Goal: Information Seeking & Learning: Learn about a topic

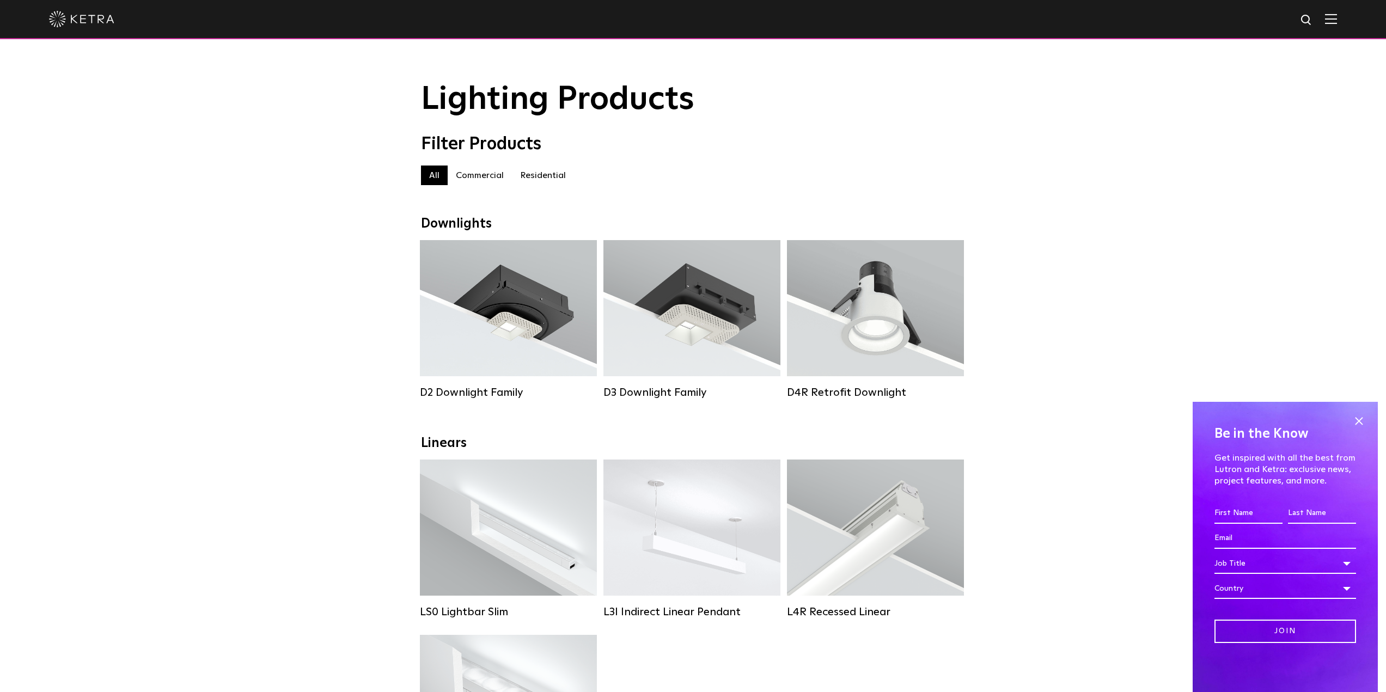
click at [472, 179] on label "Commercial" at bounding box center [480, 176] width 64 height 20
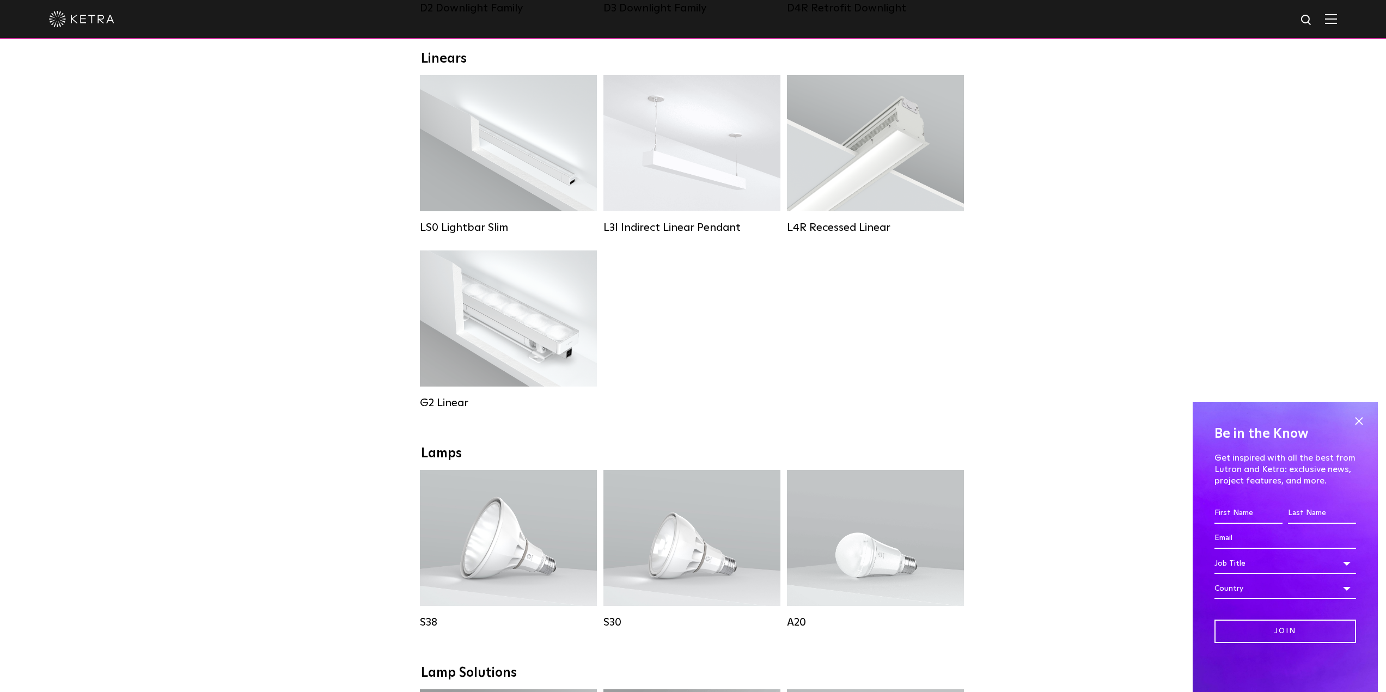
scroll to position [490, 0]
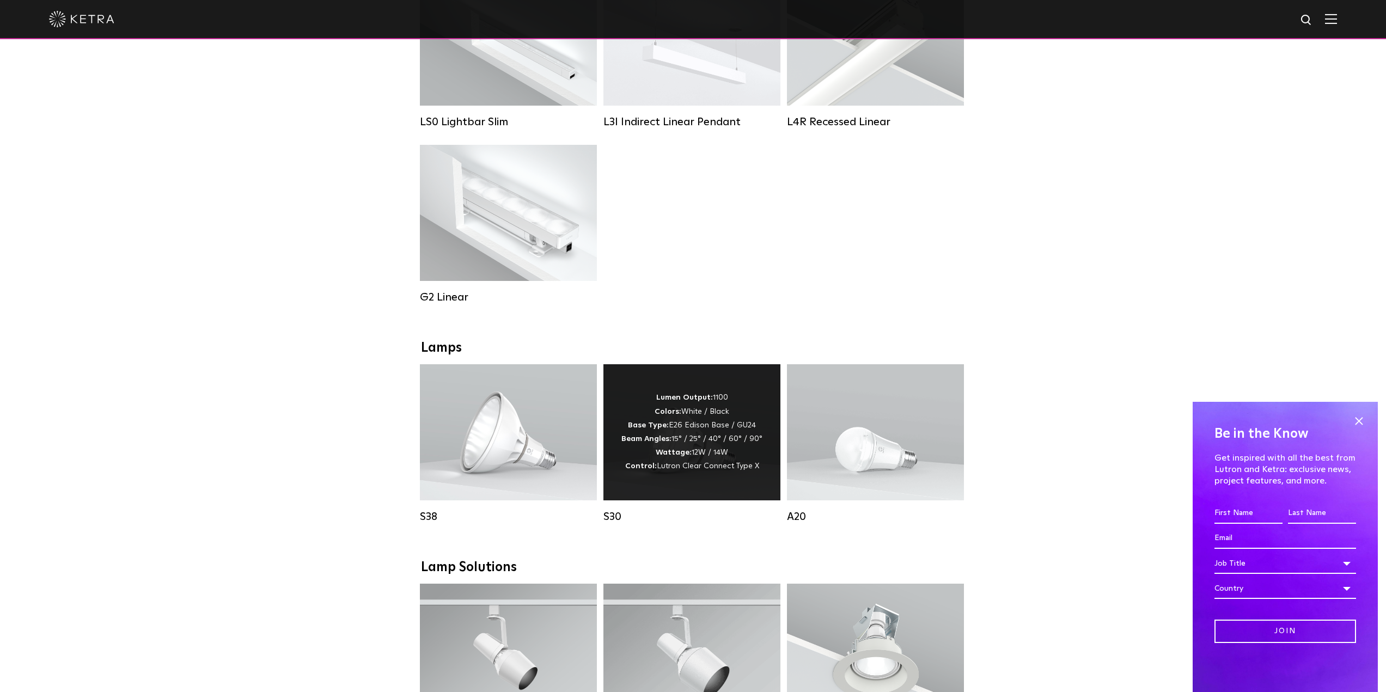
click at [671, 437] on div "Lumen Output: 1100 Colors: White / Black Base Type: E26 Edison Base / GU24 Beam…" at bounding box center [691, 432] width 141 height 82
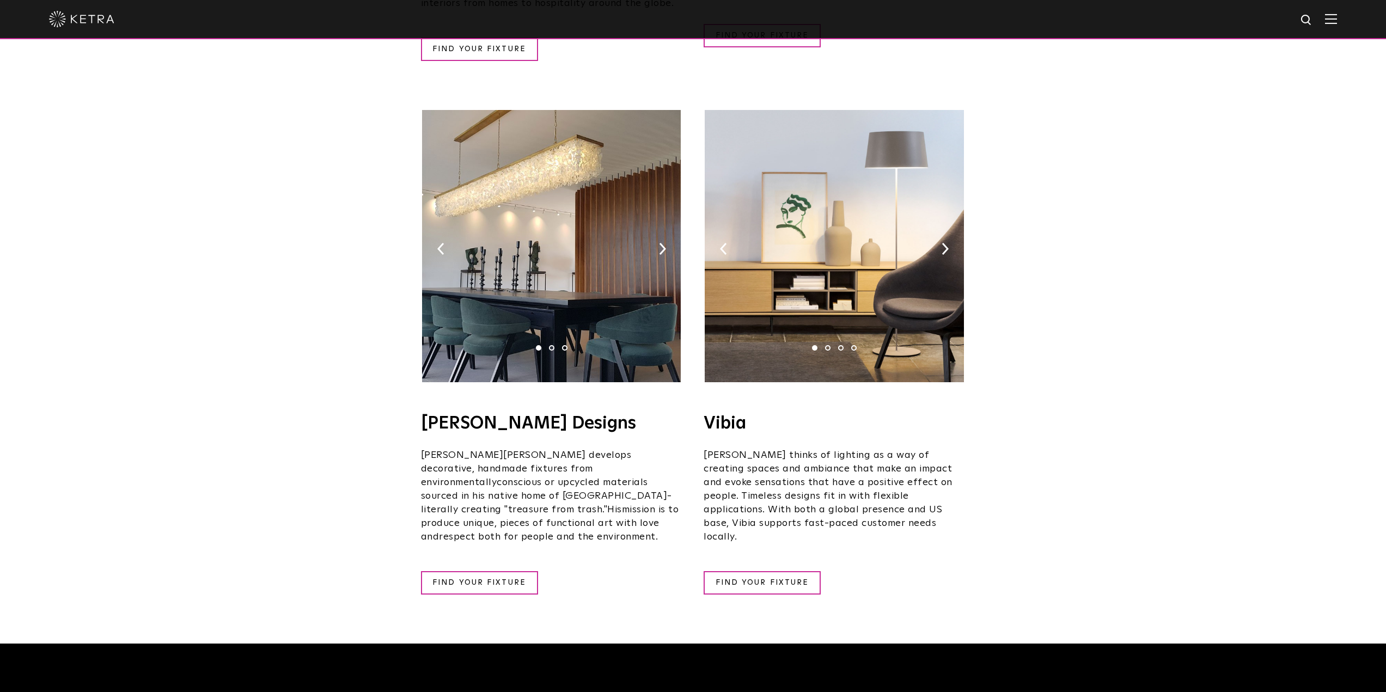
scroll to position [1688, 0]
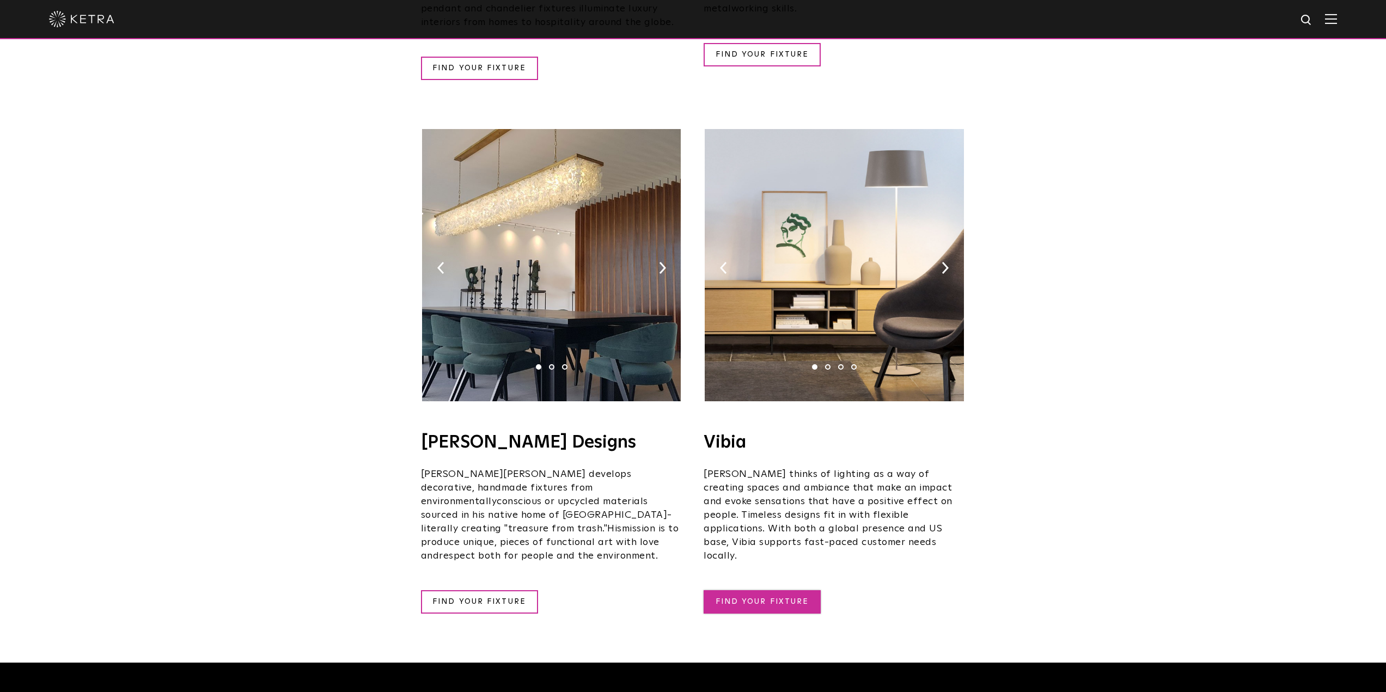
click at [763, 590] on link "FIND YOUR FIXTURE" at bounding box center [761, 601] width 117 height 23
click at [479, 590] on link "FIND YOUR FIXTURE" at bounding box center [479, 601] width 117 height 23
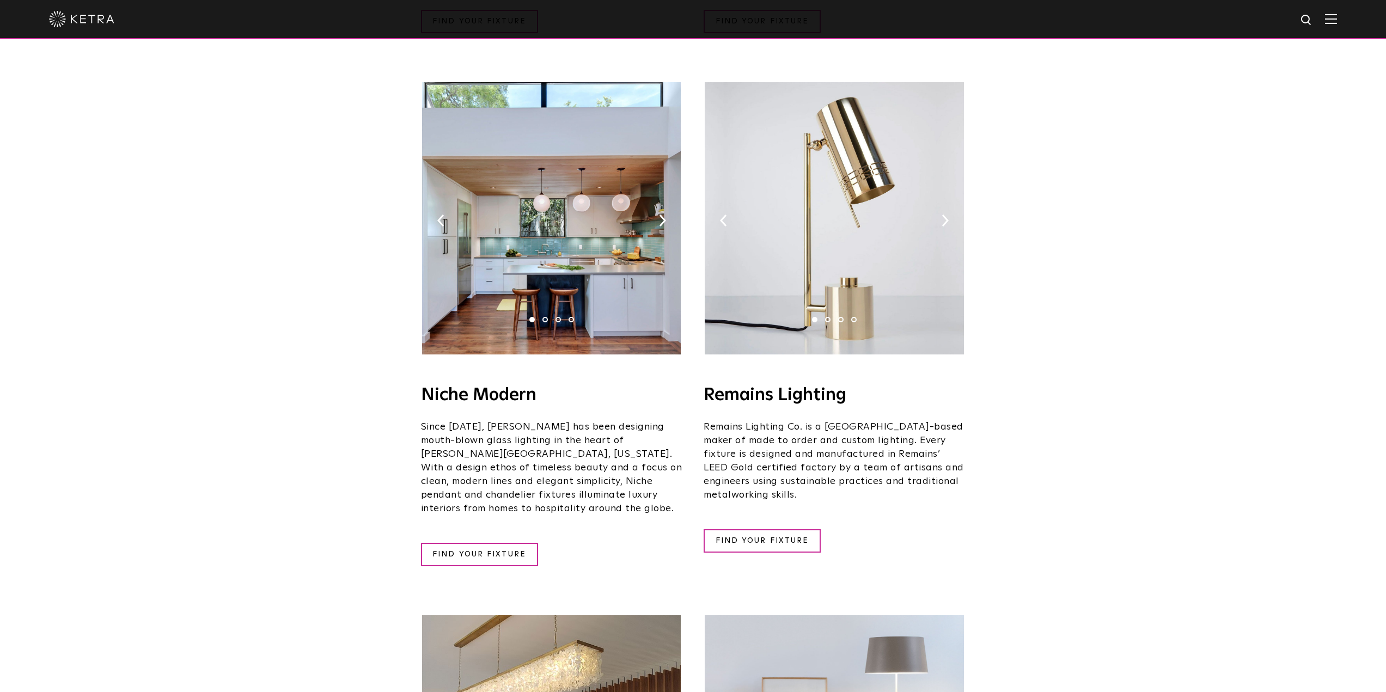
scroll to position [1143, 0]
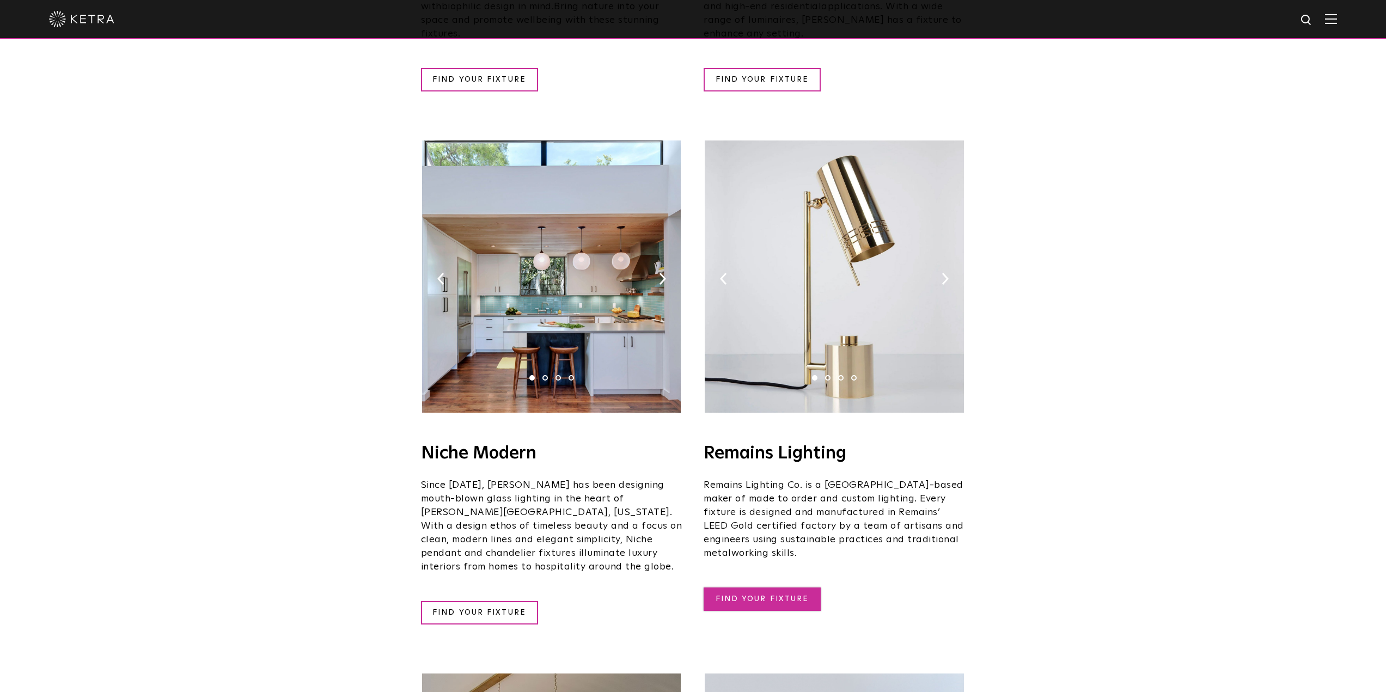
click at [761, 588] on link "FIND YOUR FIXTURE" at bounding box center [761, 599] width 117 height 23
click at [484, 601] on link "FIND YOUR FIXTURE" at bounding box center [479, 612] width 117 height 23
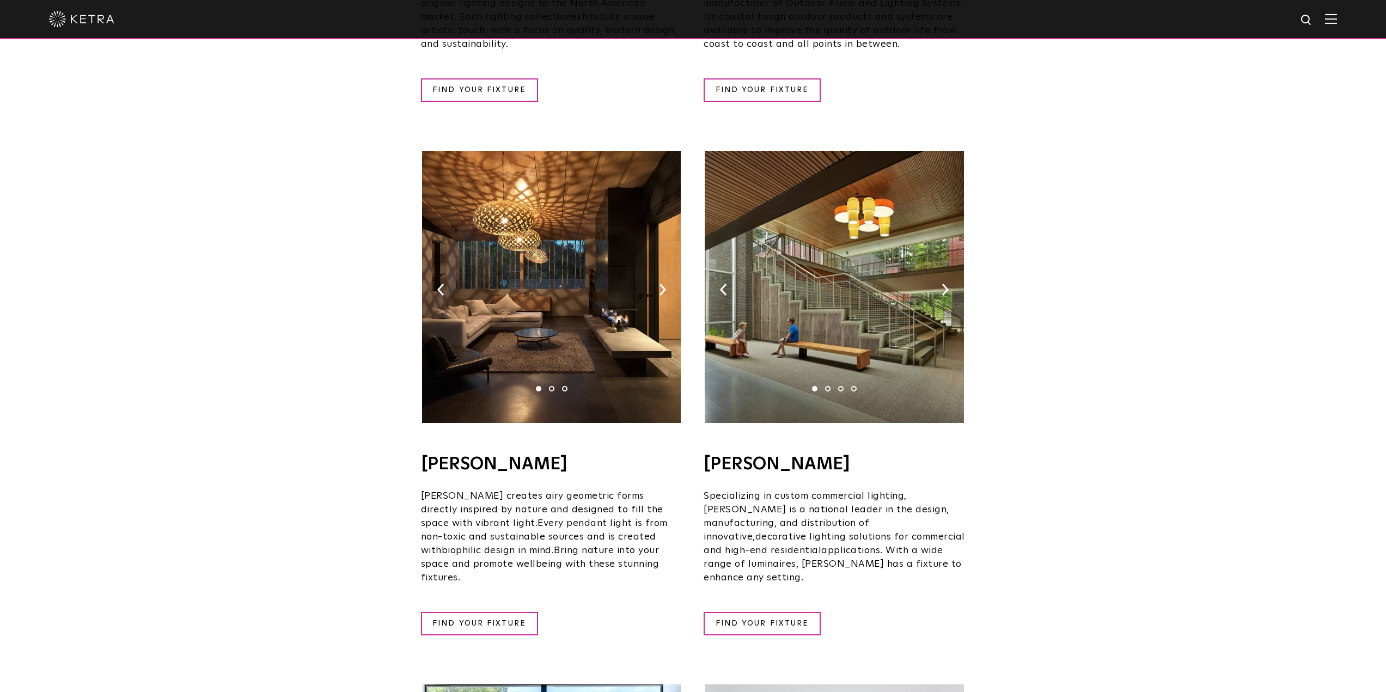
scroll to position [599, 0]
click at [778, 613] on link "FIND YOUR FIXTURE" at bounding box center [761, 624] width 117 height 23
click at [480, 613] on link "FIND YOUR FIXTURE" at bounding box center [479, 624] width 117 height 23
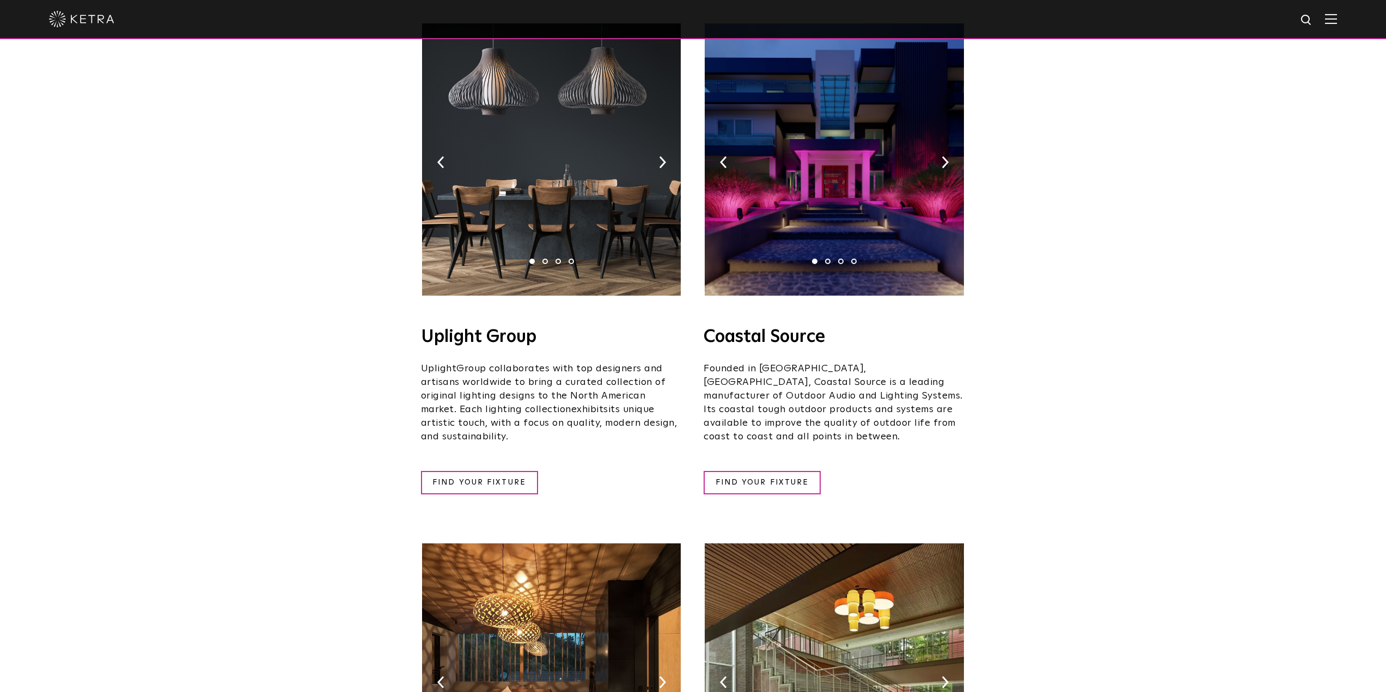
scroll to position [54, 0]
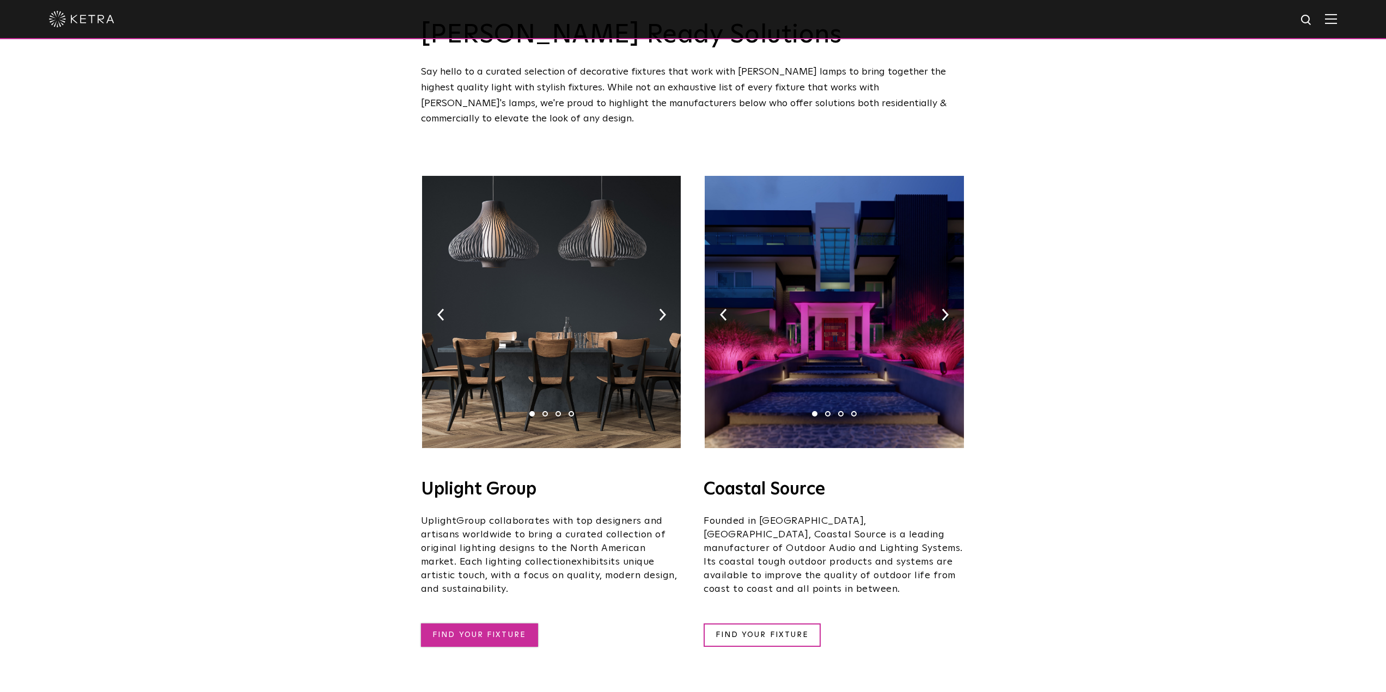
click at [485, 623] on link "FIND YOUR FIXTURE" at bounding box center [479, 634] width 117 height 23
click at [748, 623] on link "FIND YOUR FIXTURE" at bounding box center [761, 634] width 117 height 23
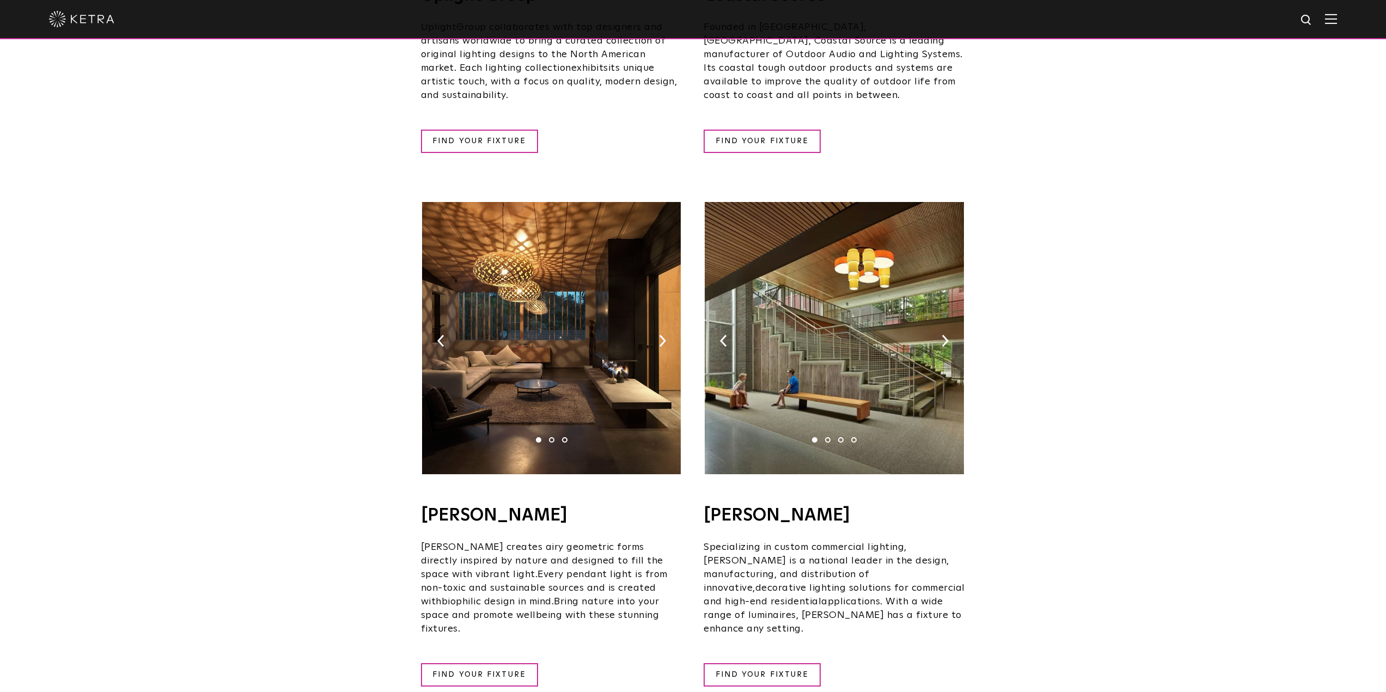
scroll to position [599, 0]
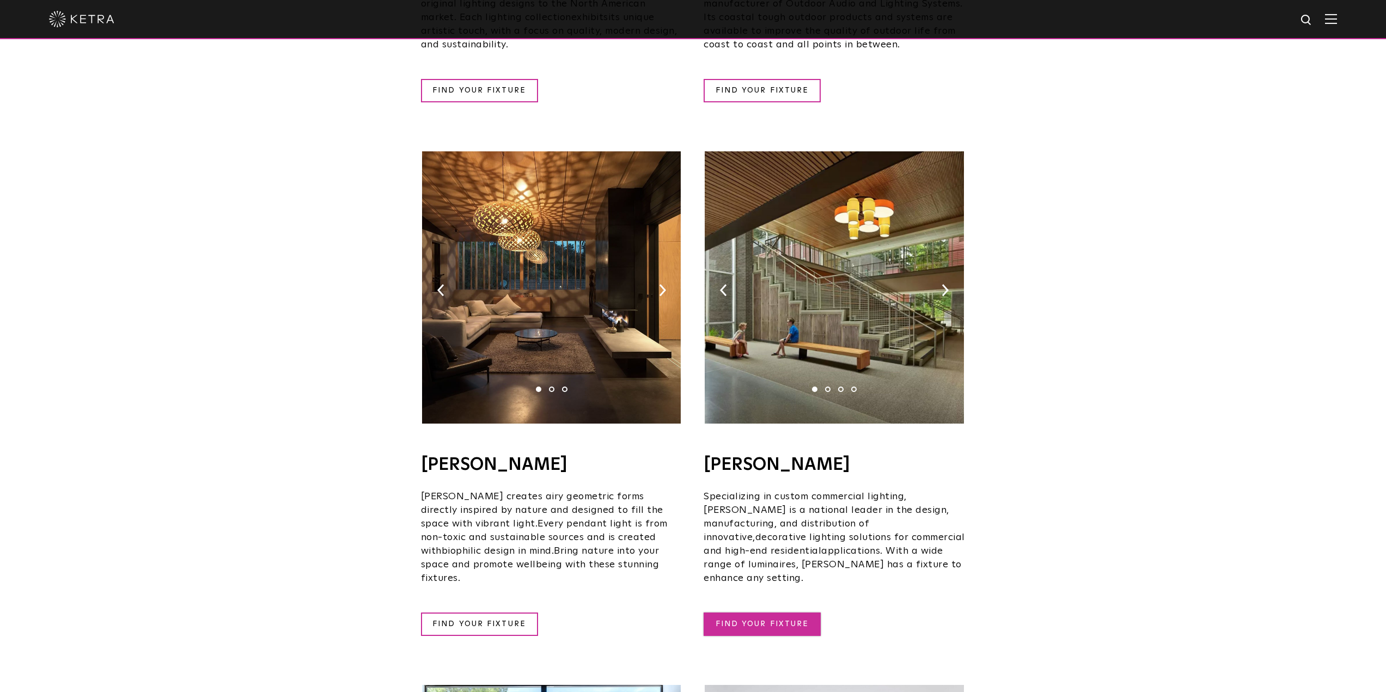
click at [760, 613] on link "FIND YOUR FIXTURE" at bounding box center [761, 624] width 117 height 23
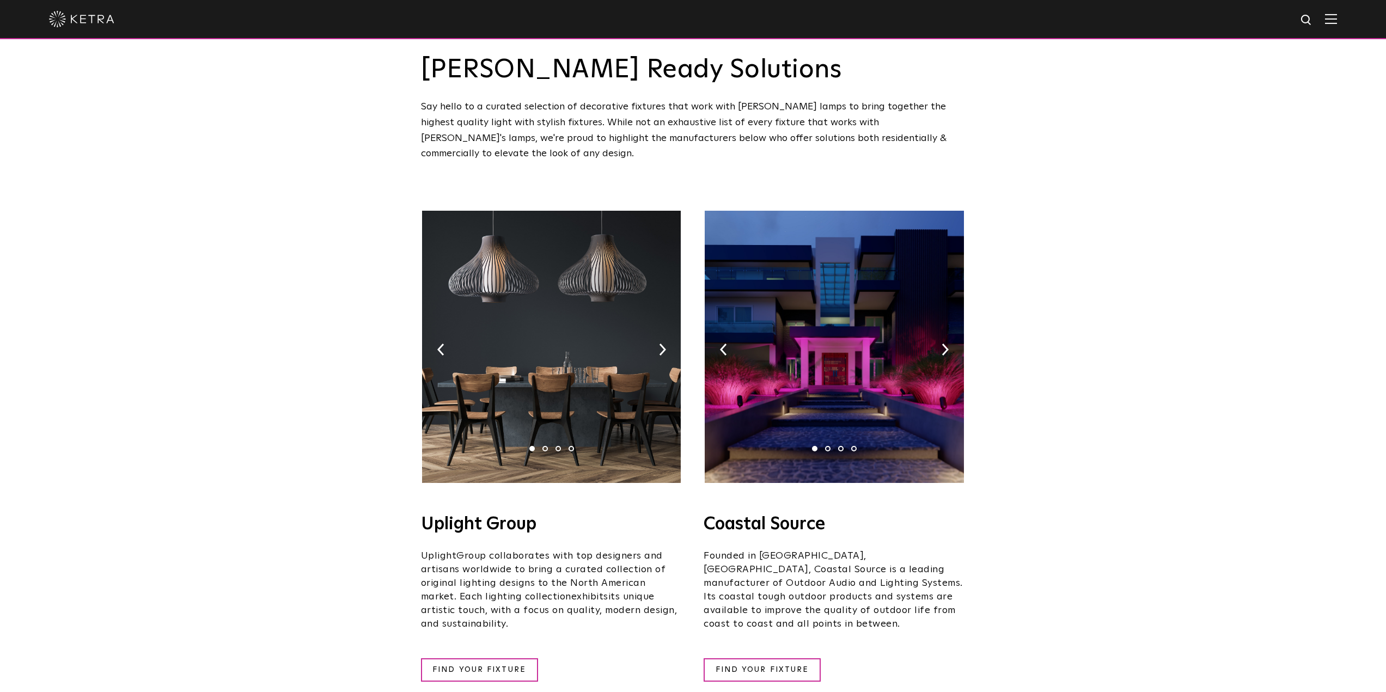
scroll to position [0, 0]
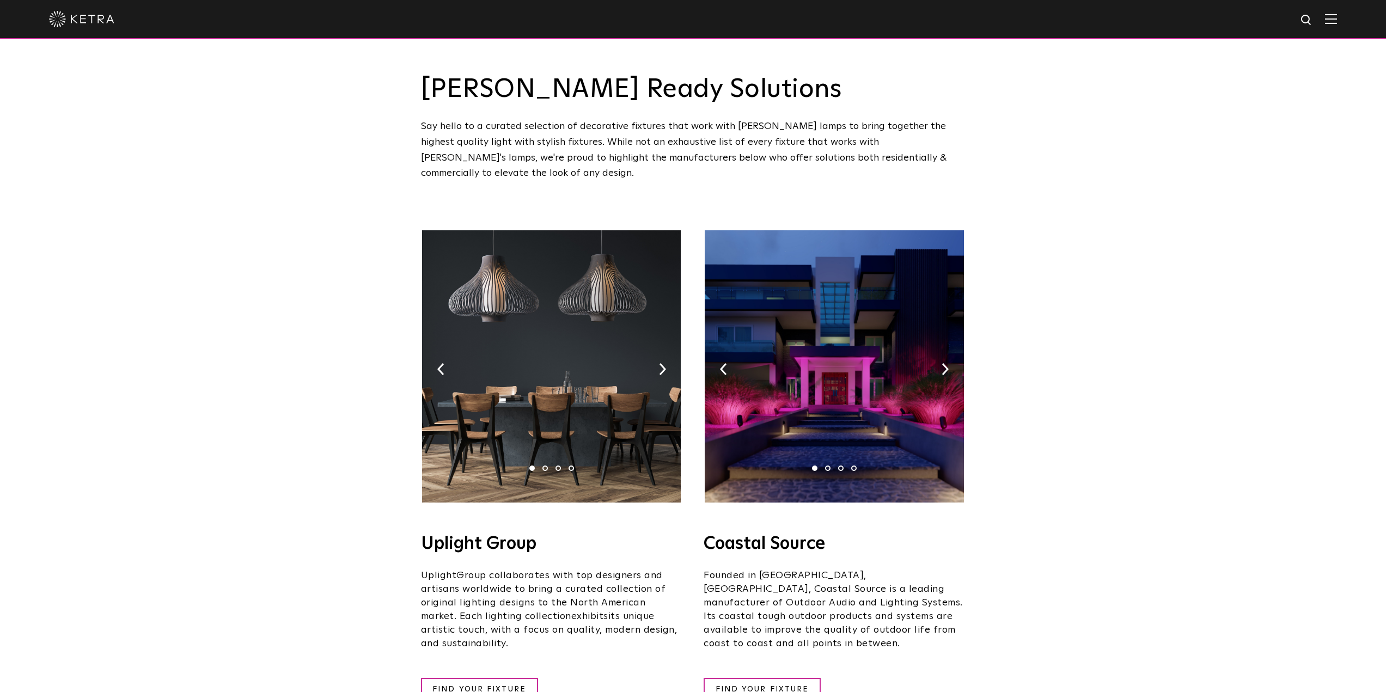
click at [81, 16] on img at bounding box center [81, 19] width 65 height 16
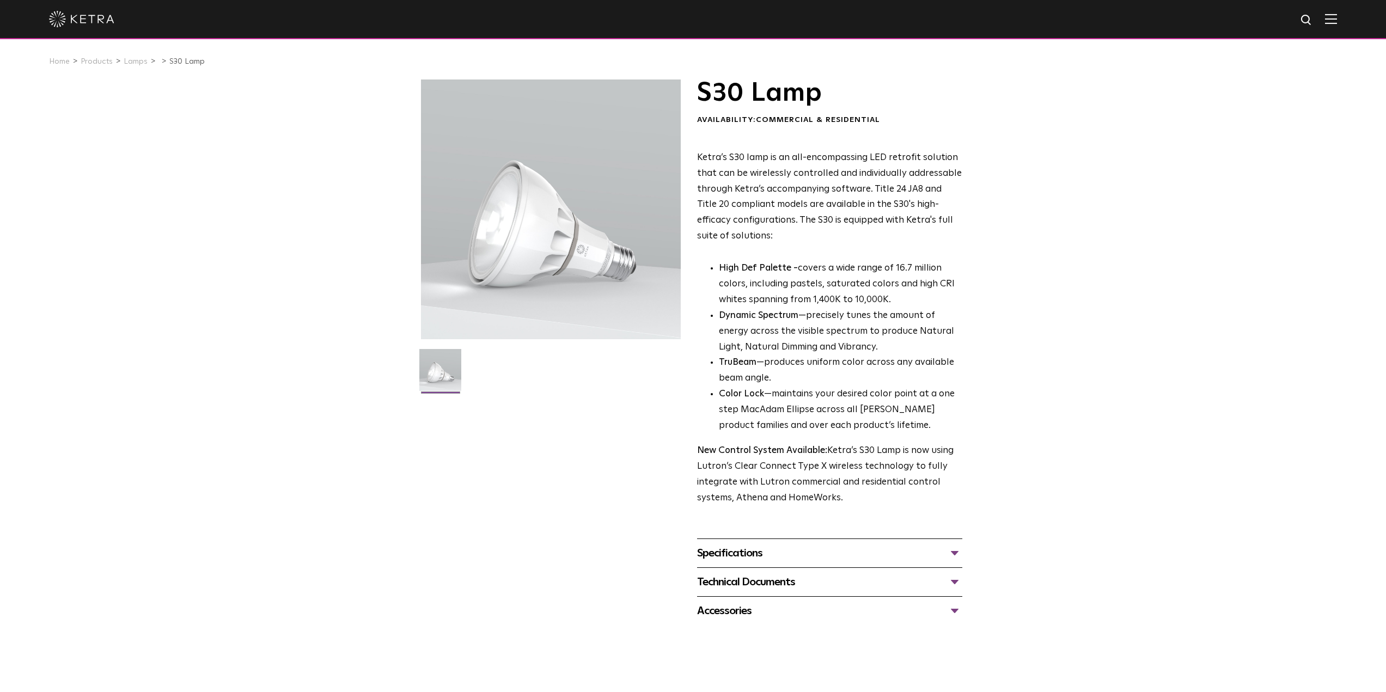
click at [957, 550] on div "Specifications" at bounding box center [829, 553] width 265 height 17
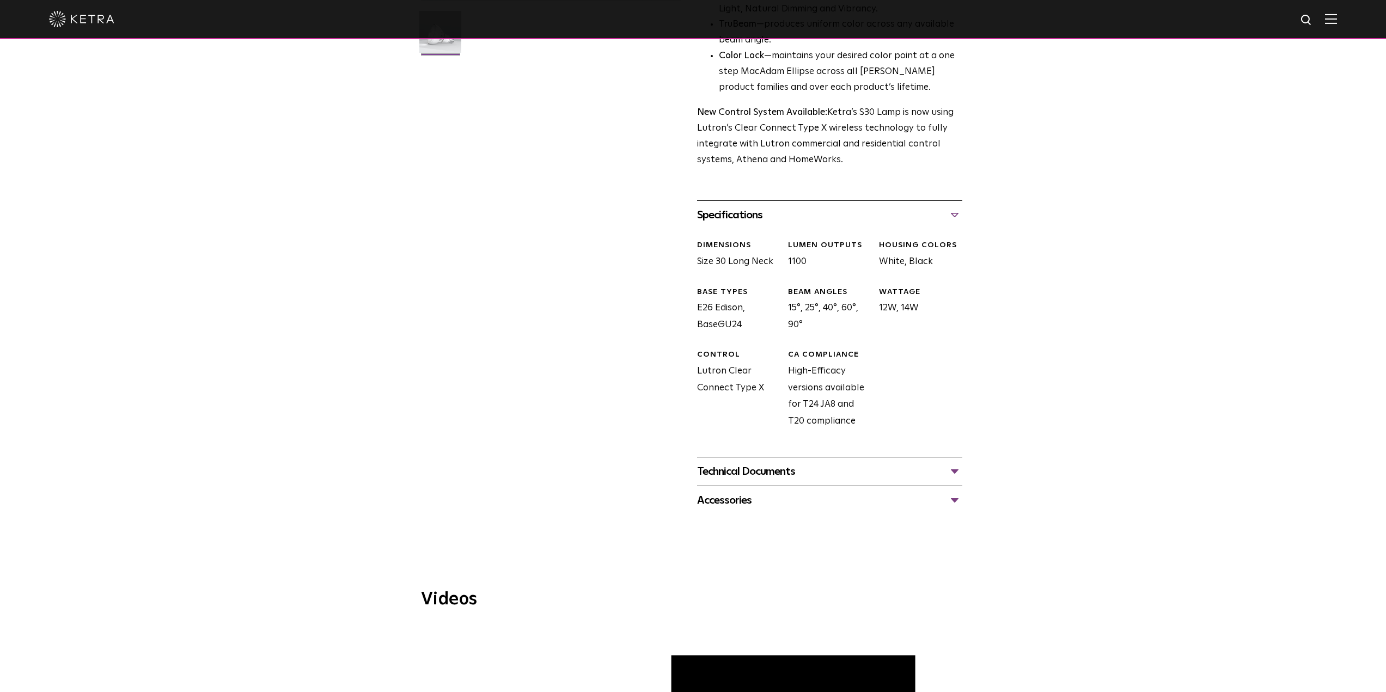
scroll to position [381, 0]
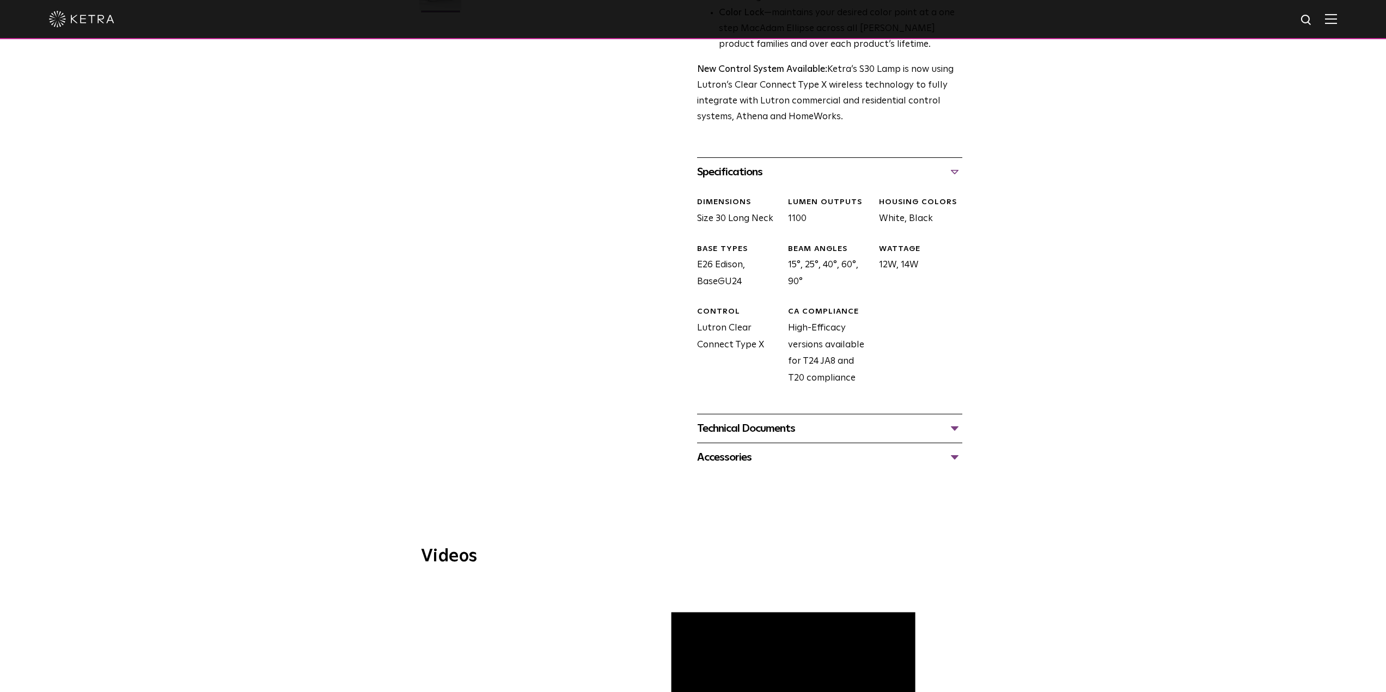
click at [955, 425] on div "Technical Documents" at bounding box center [829, 428] width 265 height 17
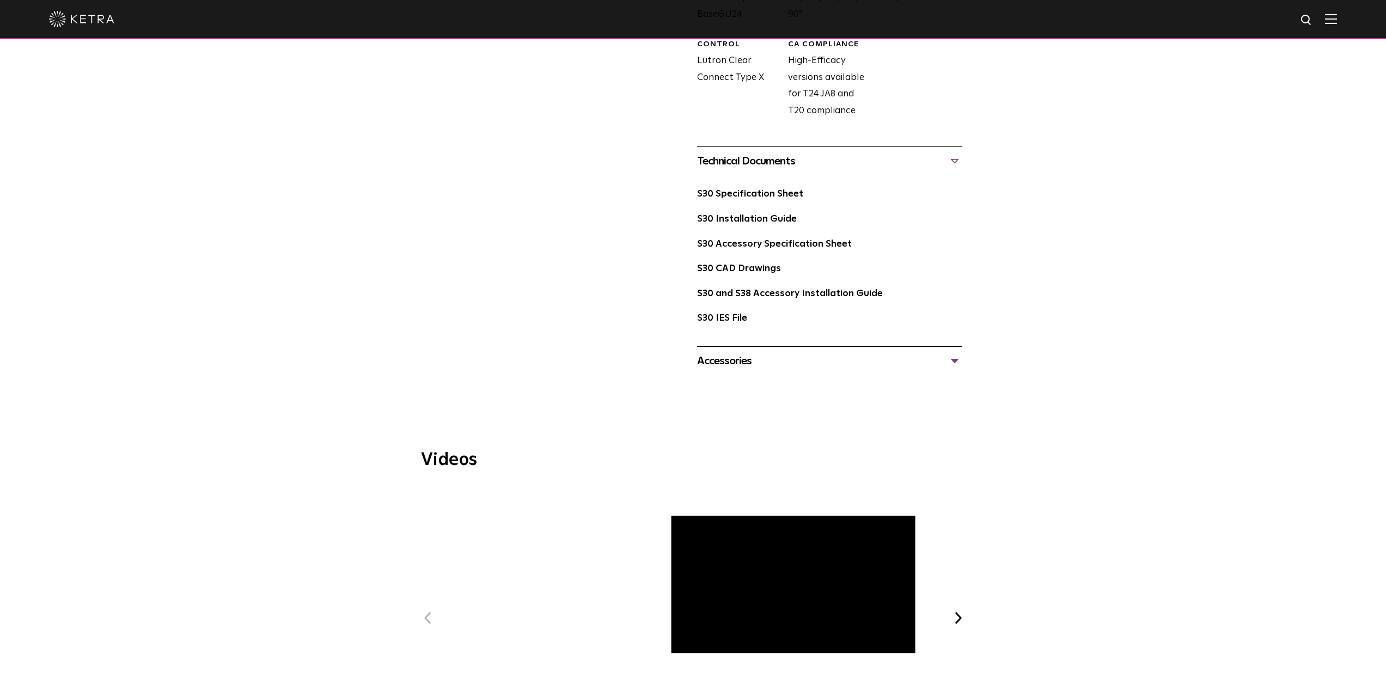
scroll to position [599, 0]
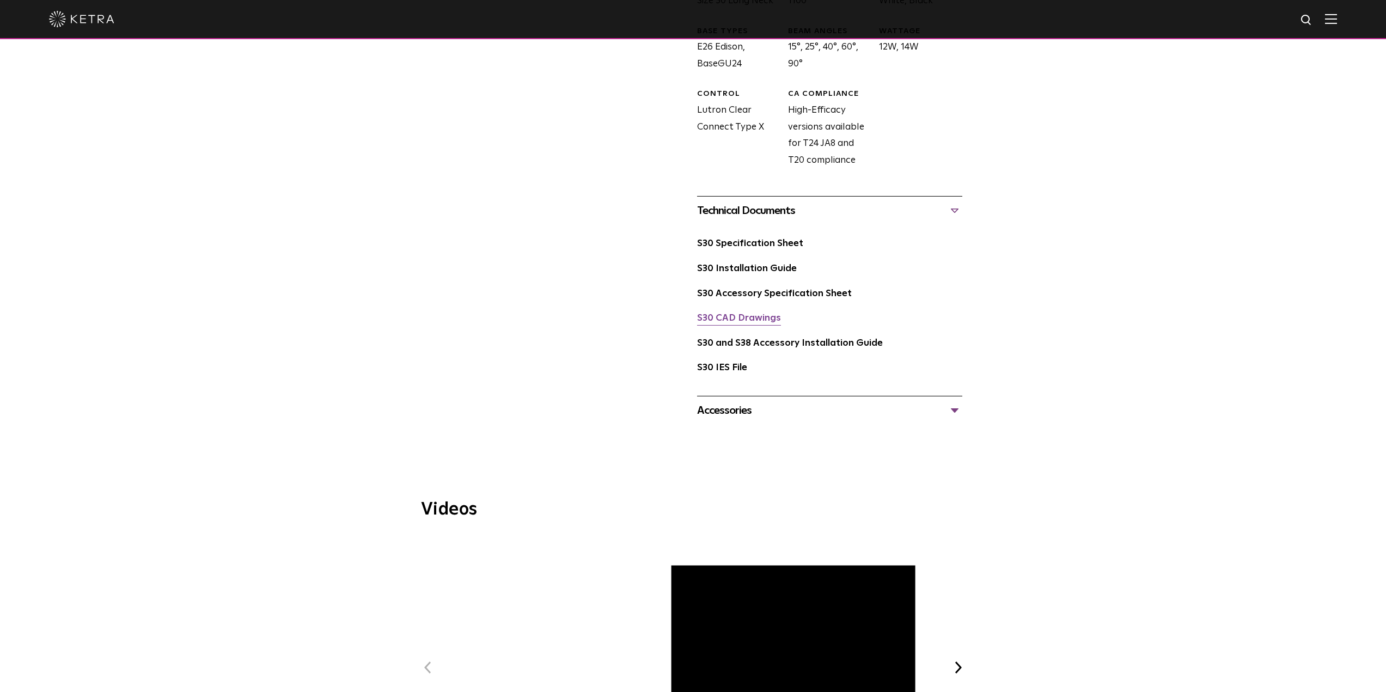
click at [733, 319] on link "S30 CAD Drawings" at bounding box center [739, 318] width 84 height 9
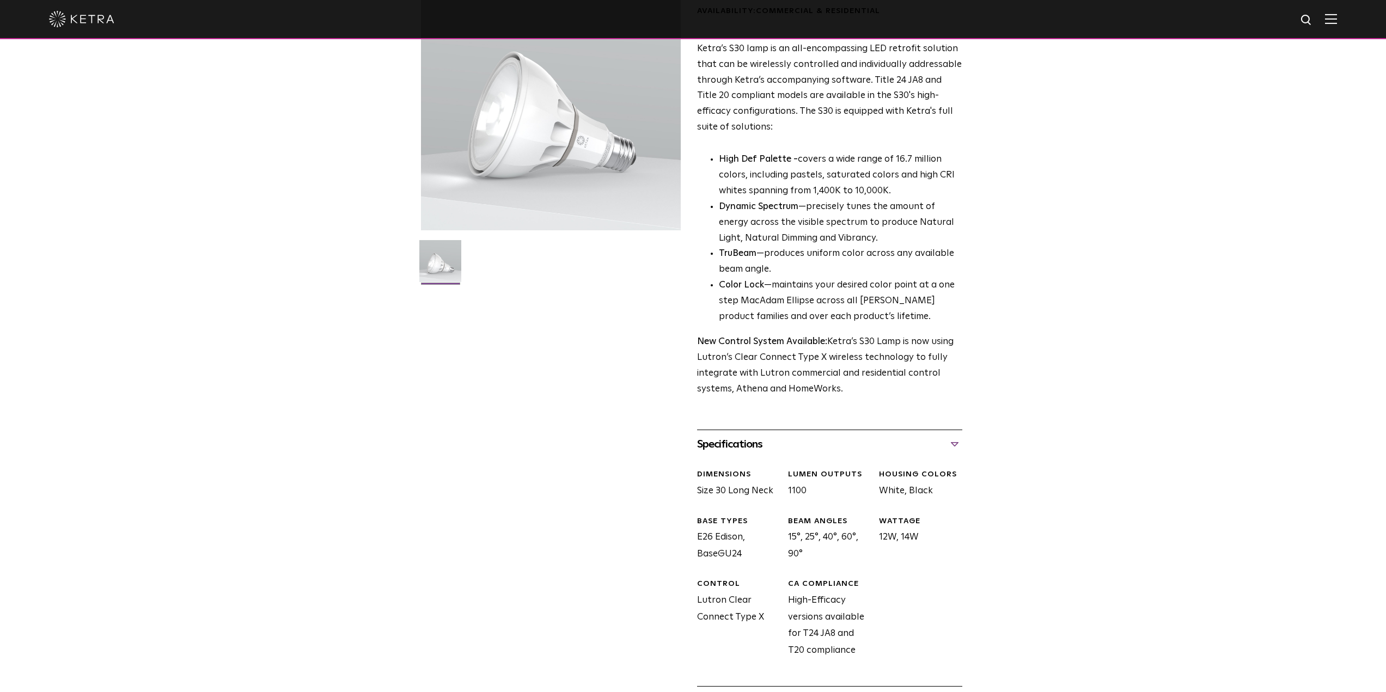
scroll to position [0, 0]
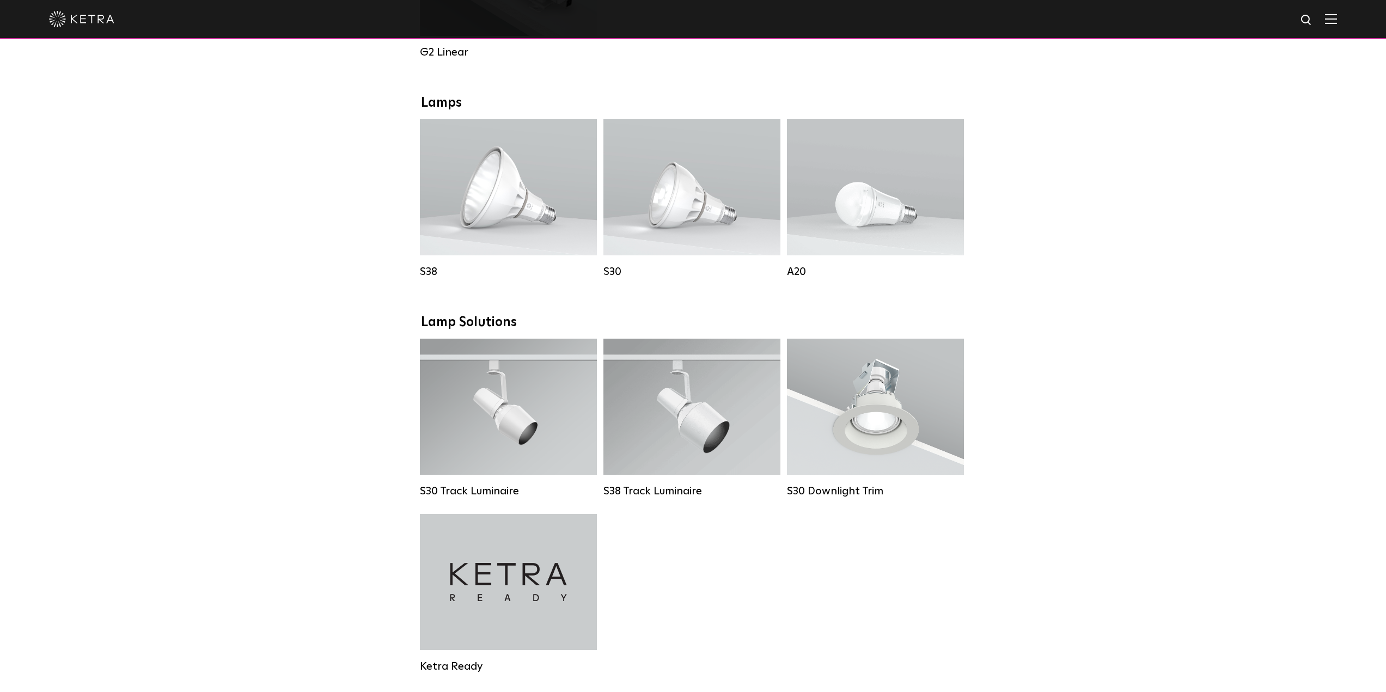
scroll to position [762, 0]
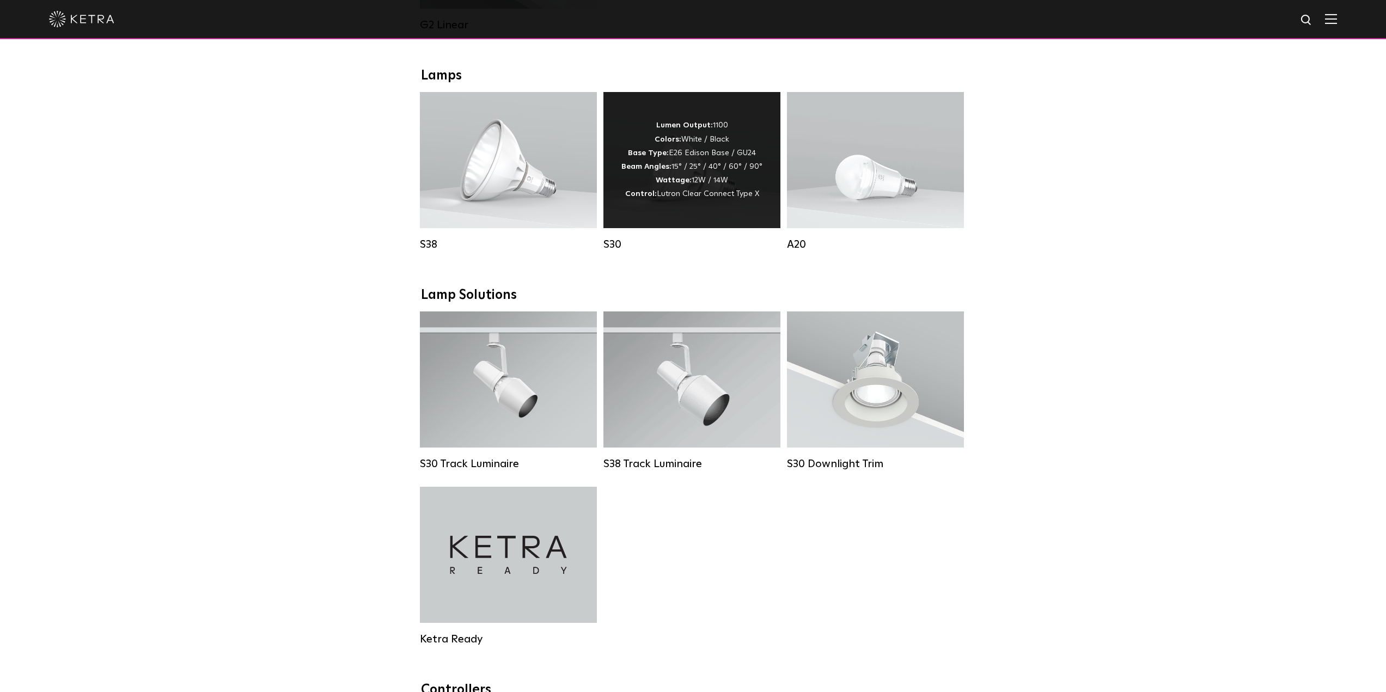
click at [669, 157] on strong "Base Type:" at bounding box center [648, 153] width 41 height 8
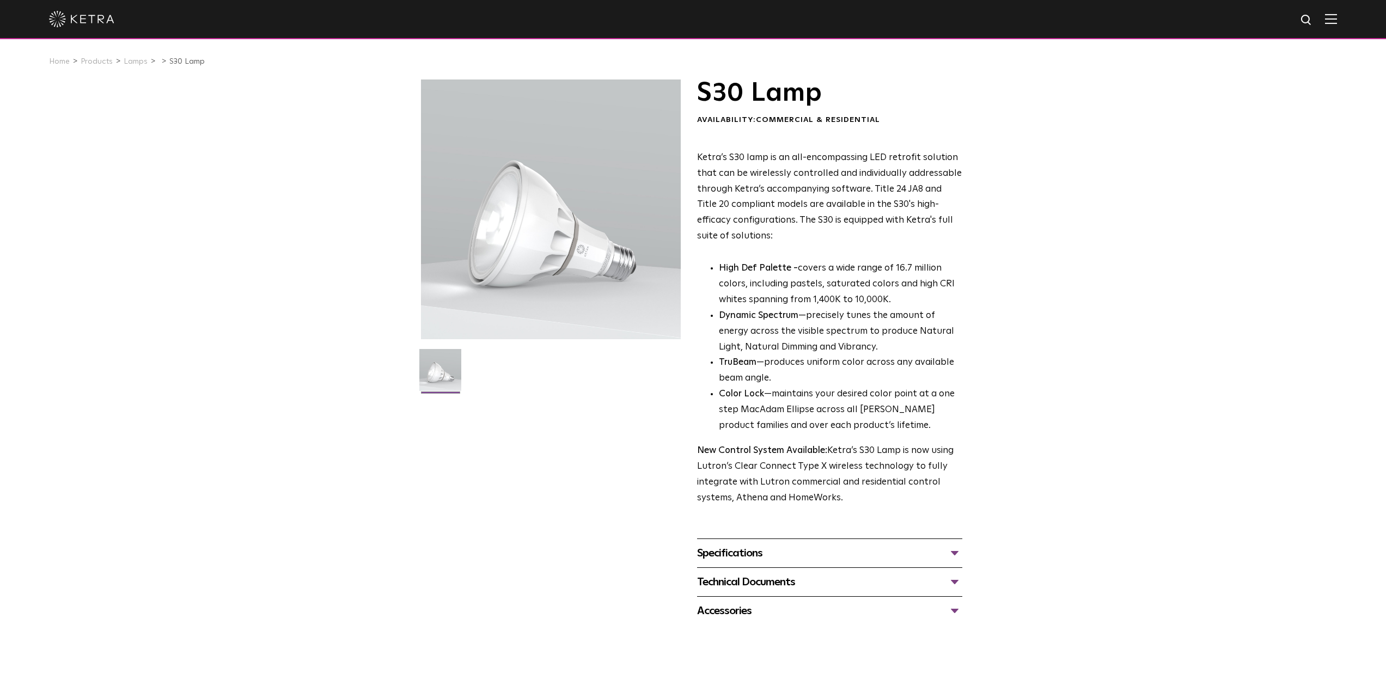
click at [743, 555] on div "Specifications" at bounding box center [829, 553] width 265 height 17
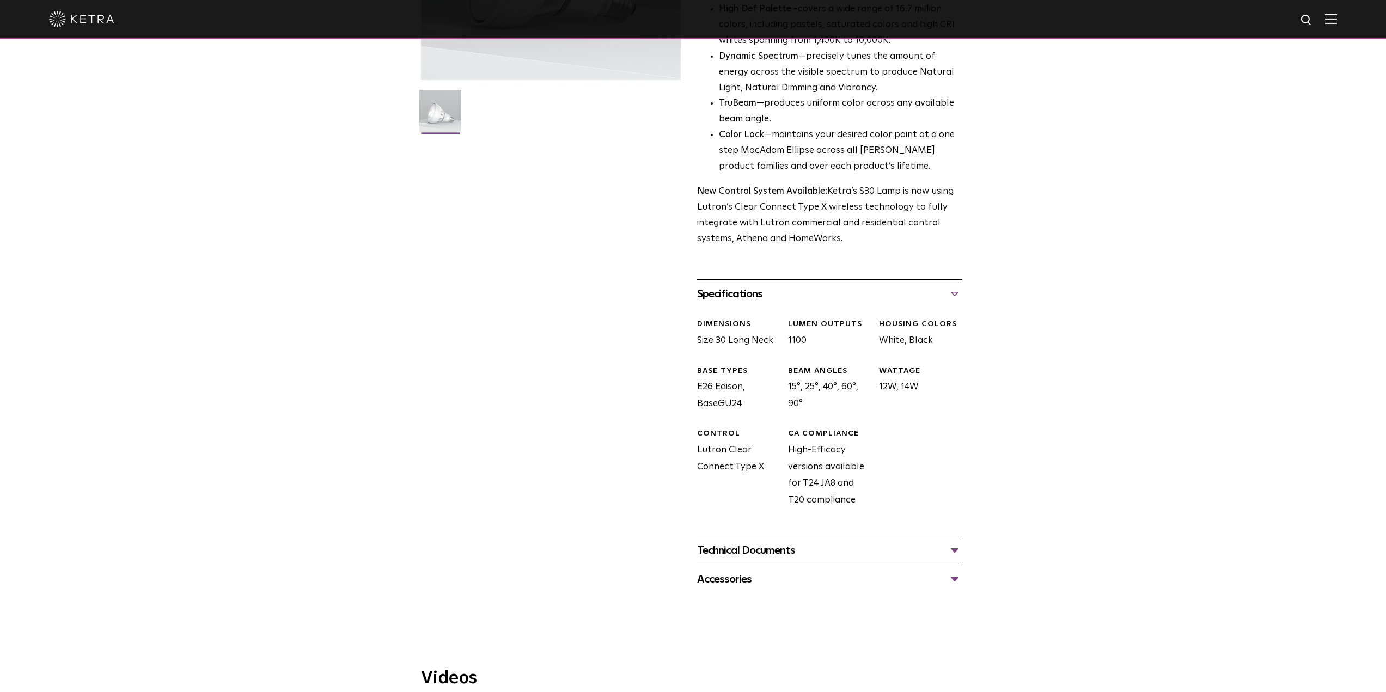
scroll to position [272, 0]
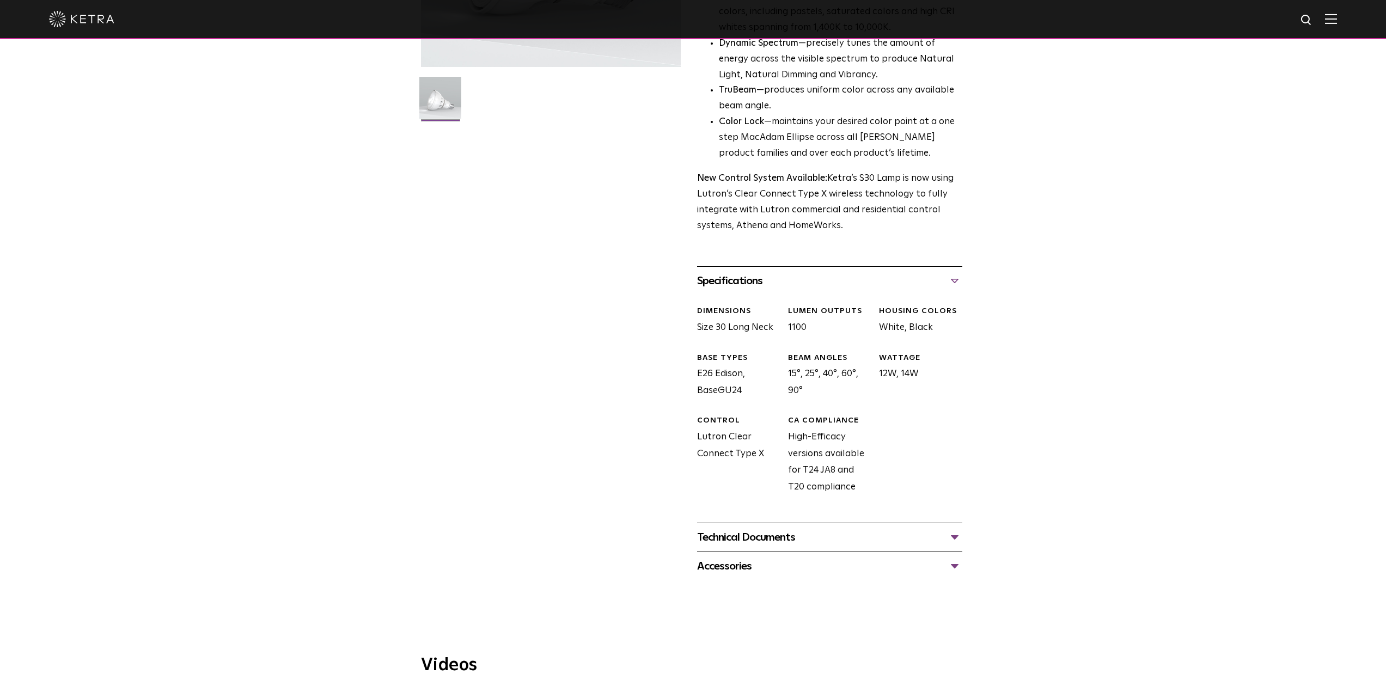
click at [955, 537] on div "Technical Documents" at bounding box center [829, 537] width 265 height 17
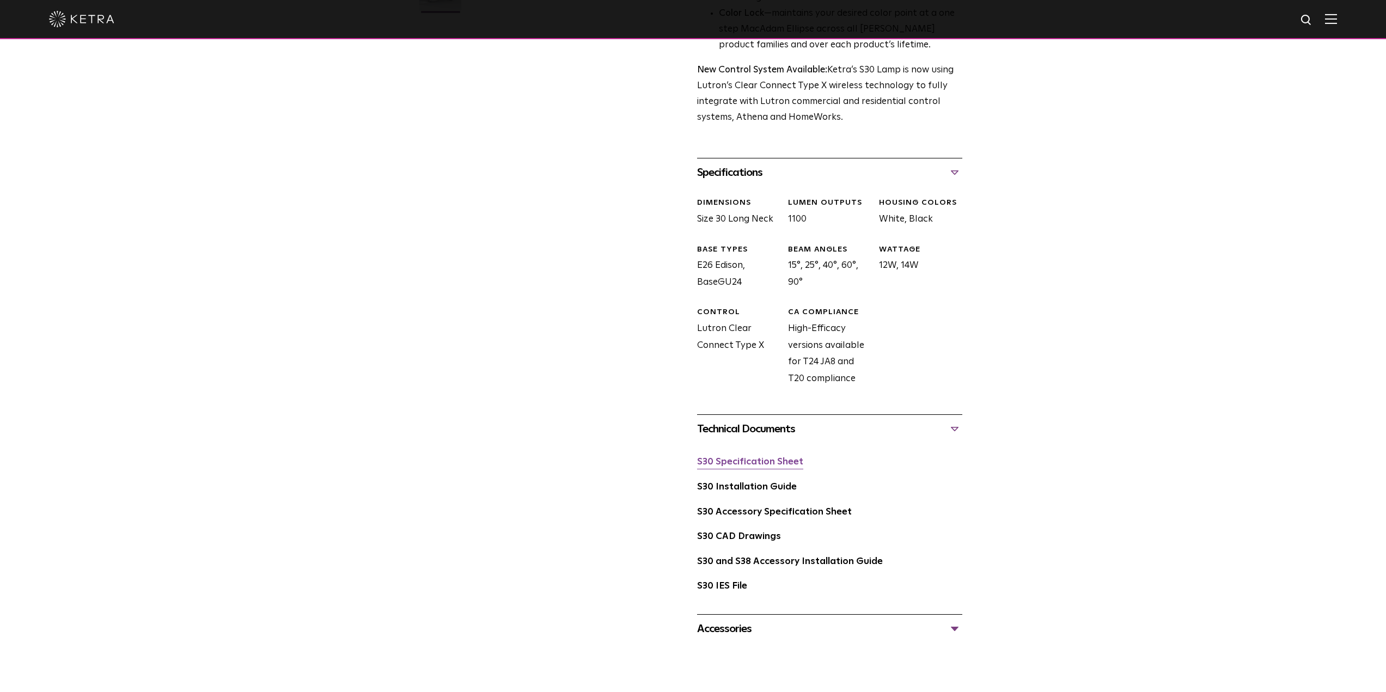
scroll to position [381, 0]
click at [753, 535] on link "S30 CAD Drawings" at bounding box center [739, 535] width 84 height 9
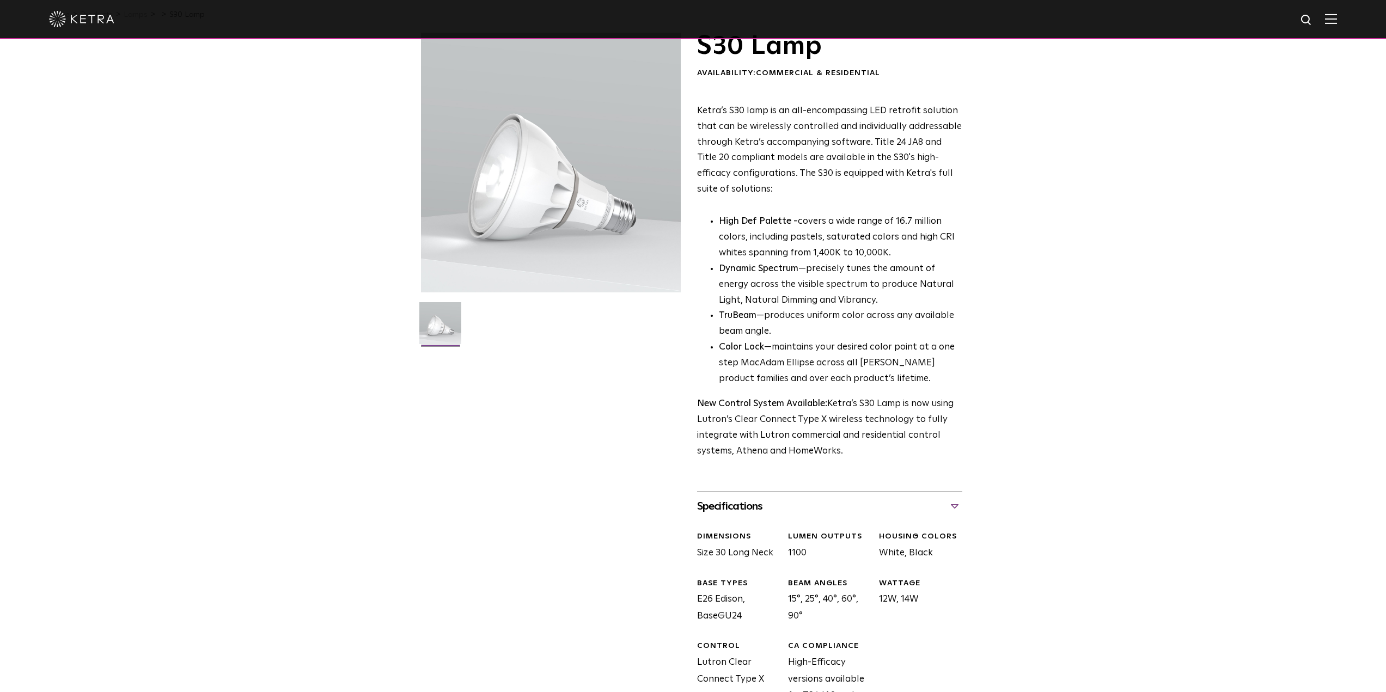
scroll to position [0, 0]
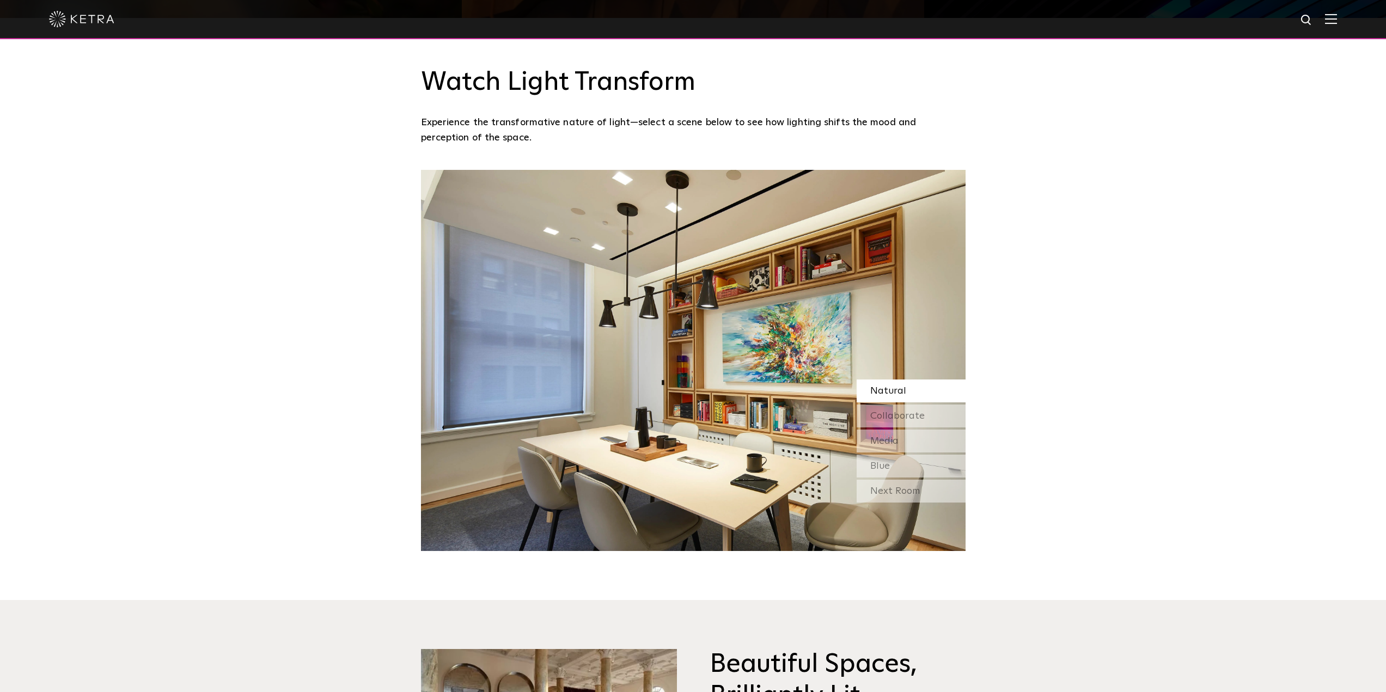
scroll to position [1038, 0]
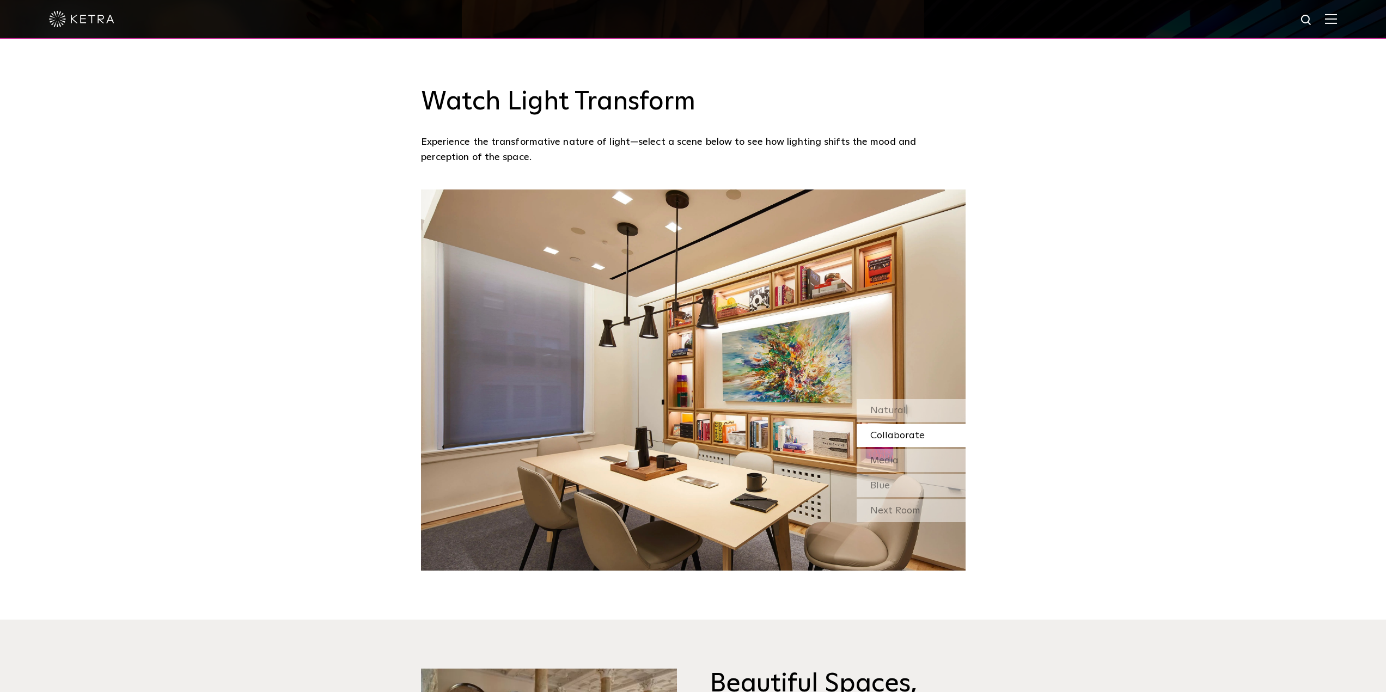
click at [893, 437] on span "Collaborate" at bounding box center [897, 436] width 54 height 10
click at [882, 464] on span "Media" at bounding box center [884, 461] width 28 height 10
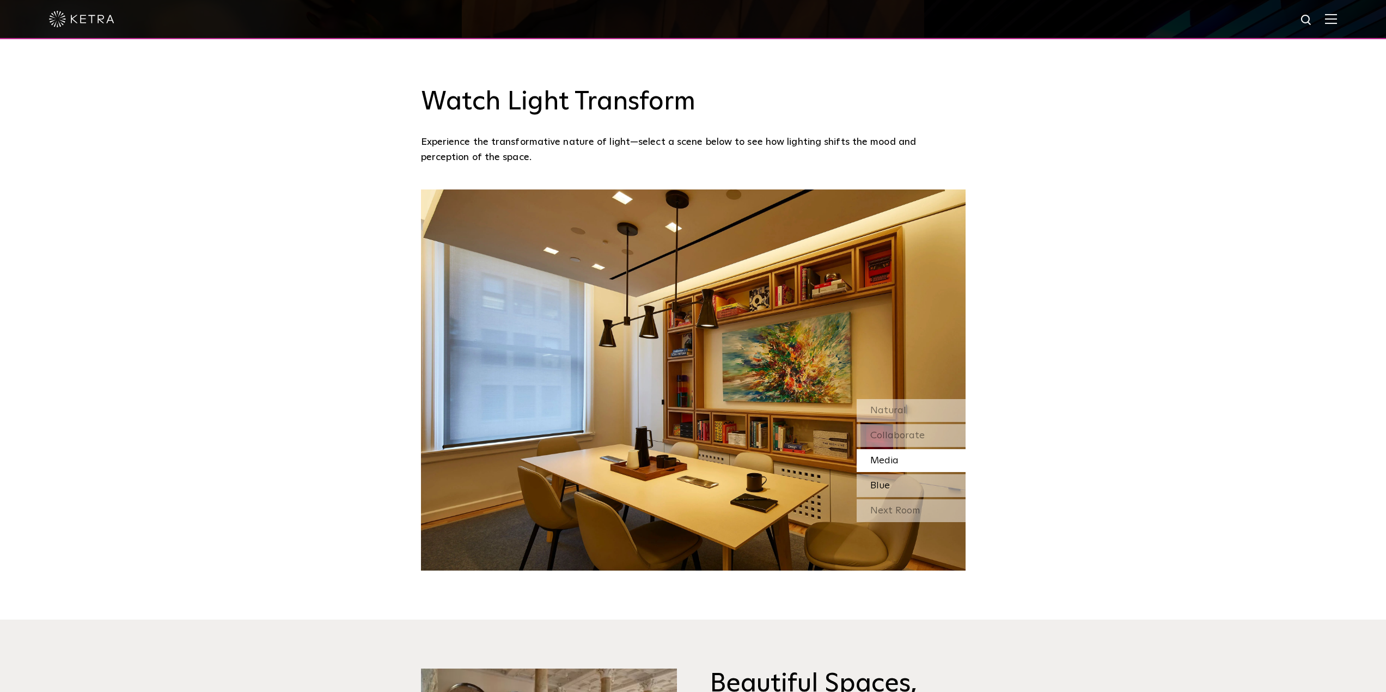
click at [878, 485] on span "Blue" at bounding box center [880, 486] width 20 height 10
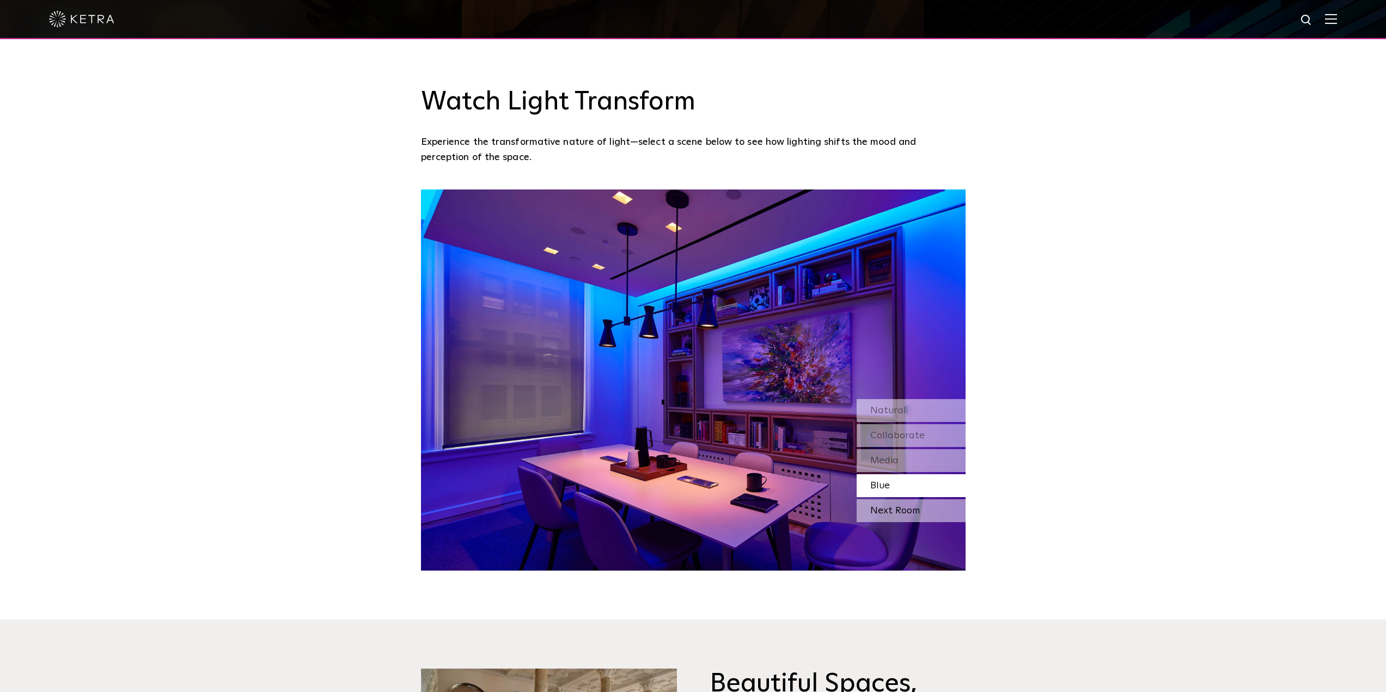
click at [888, 512] on div "Next Room" at bounding box center [911, 510] width 109 height 23
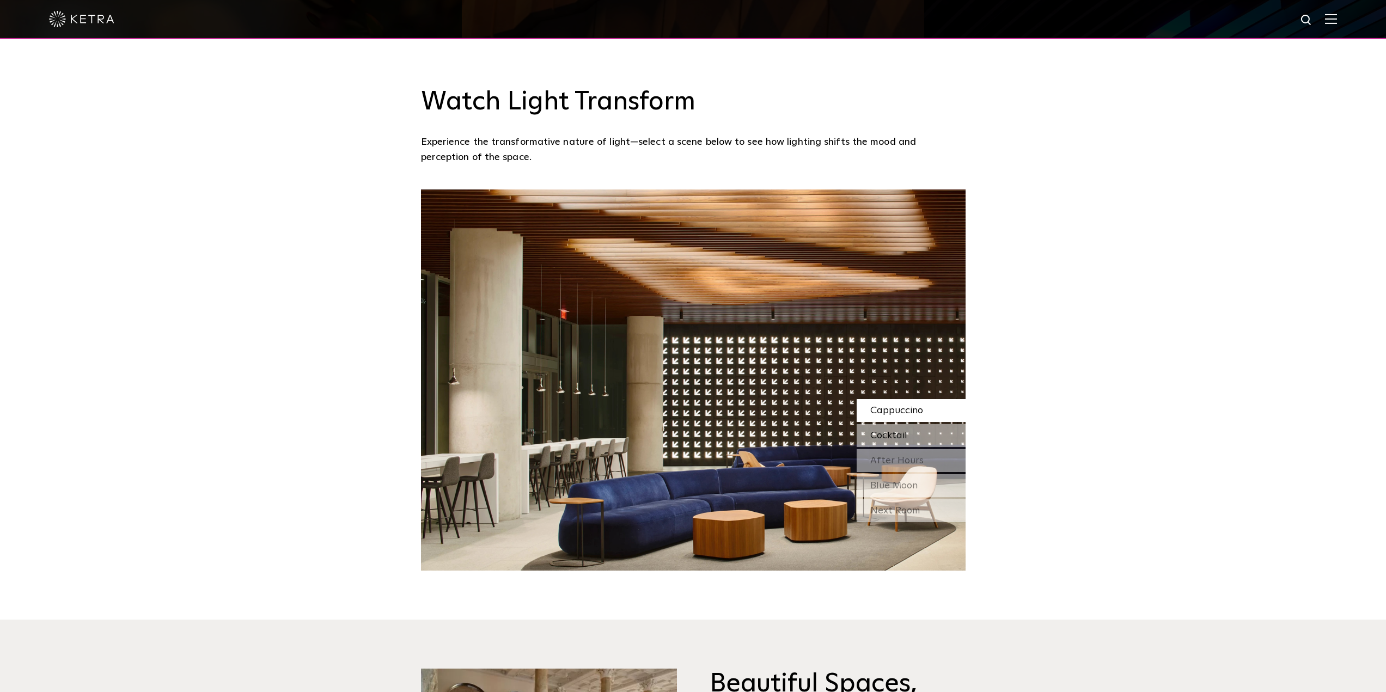
click at [885, 435] on span "Cocktail" at bounding box center [888, 436] width 37 height 10
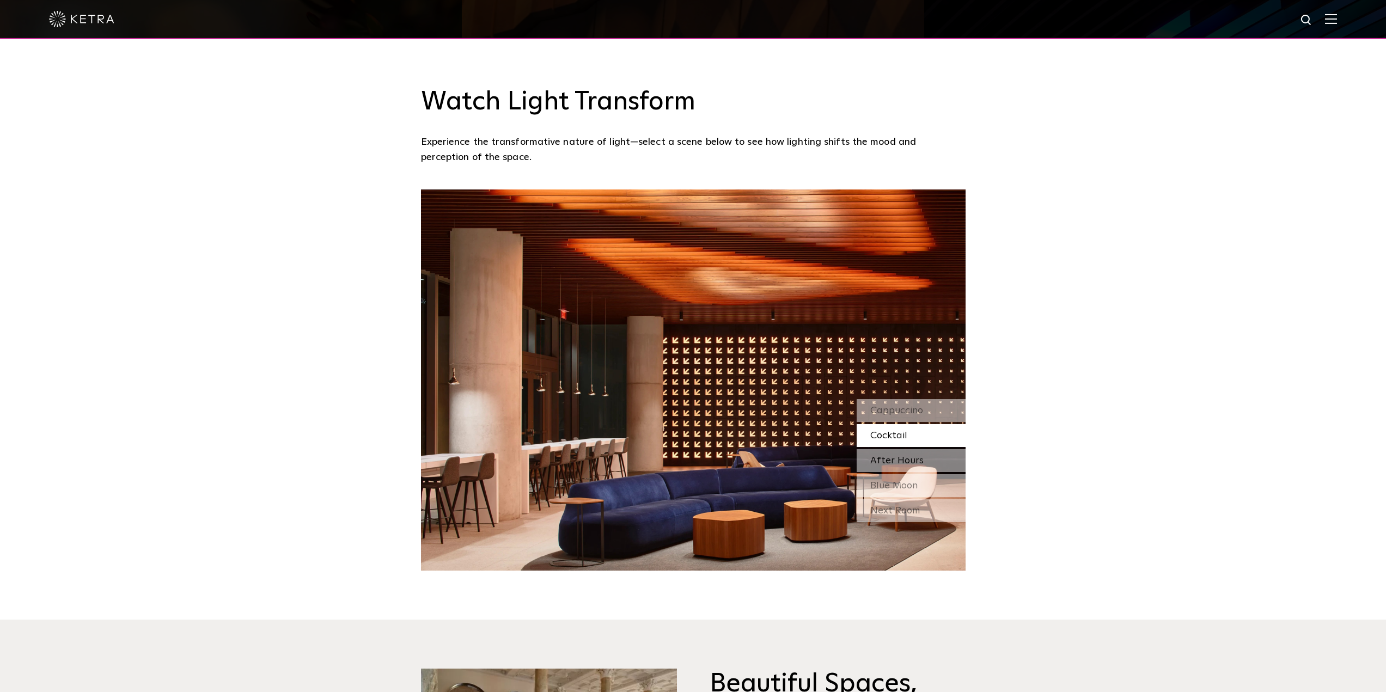
click at [882, 466] on span "After Hours" at bounding box center [896, 461] width 53 height 10
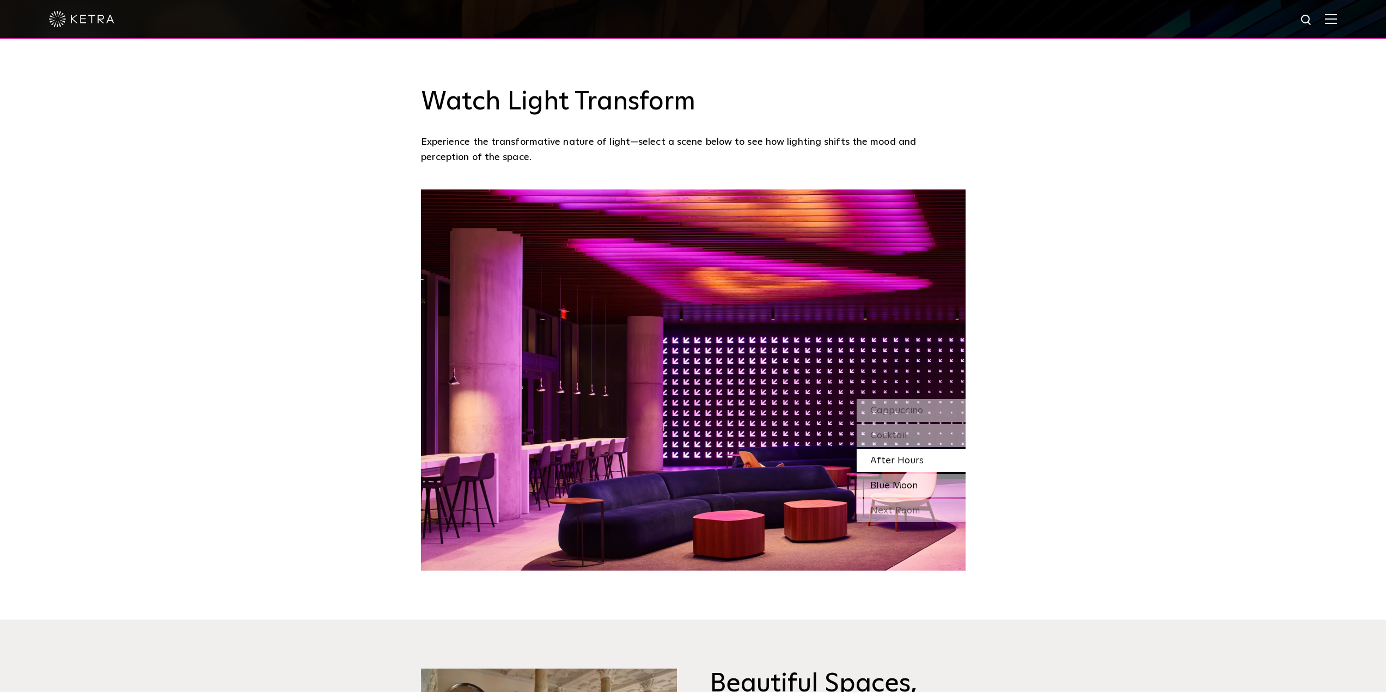
click at [898, 482] on span "Blue Moon" at bounding box center [893, 486] width 47 height 10
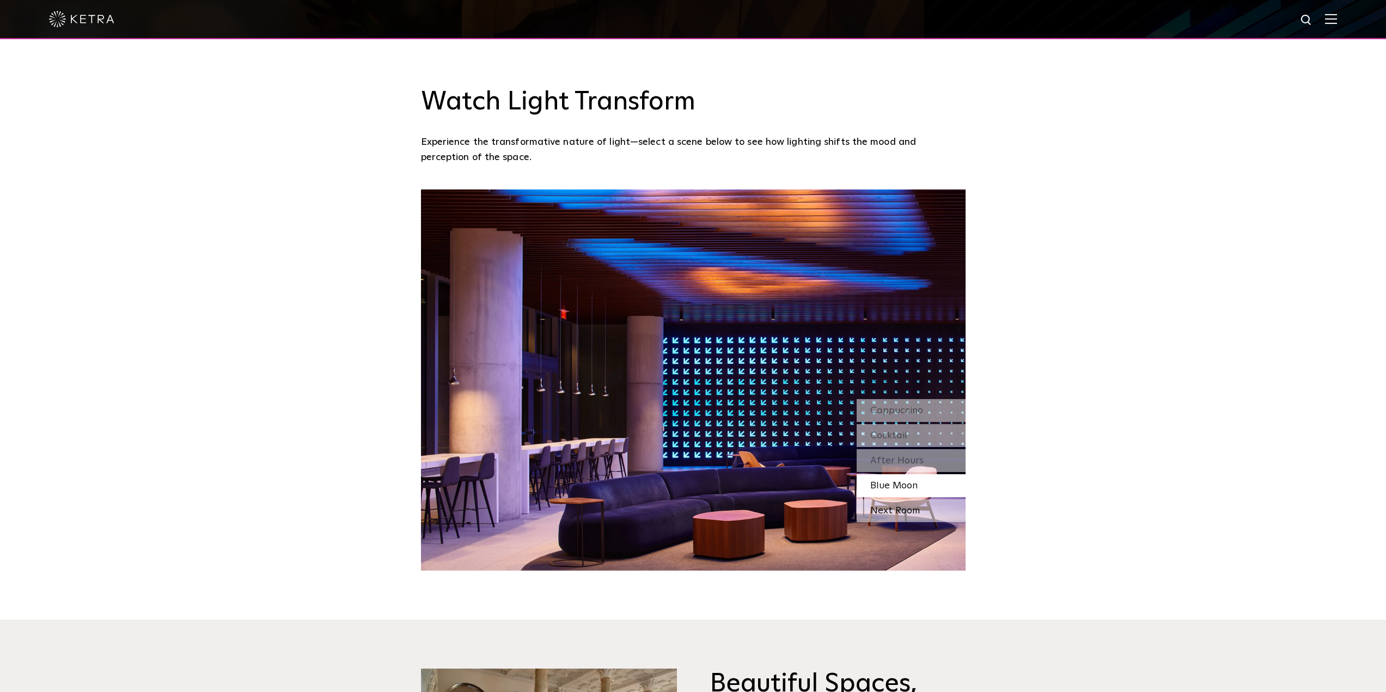
click at [888, 509] on div "Next Room" at bounding box center [911, 510] width 109 height 23
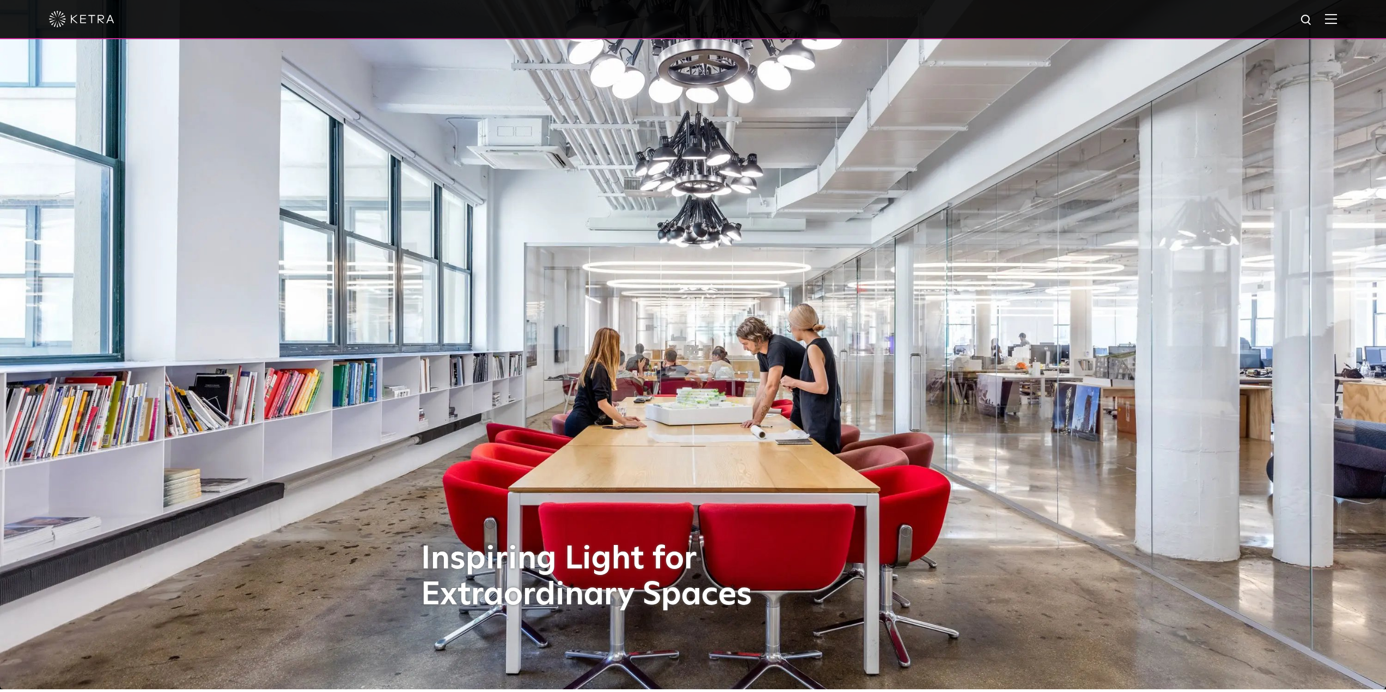
scroll to position [0, 0]
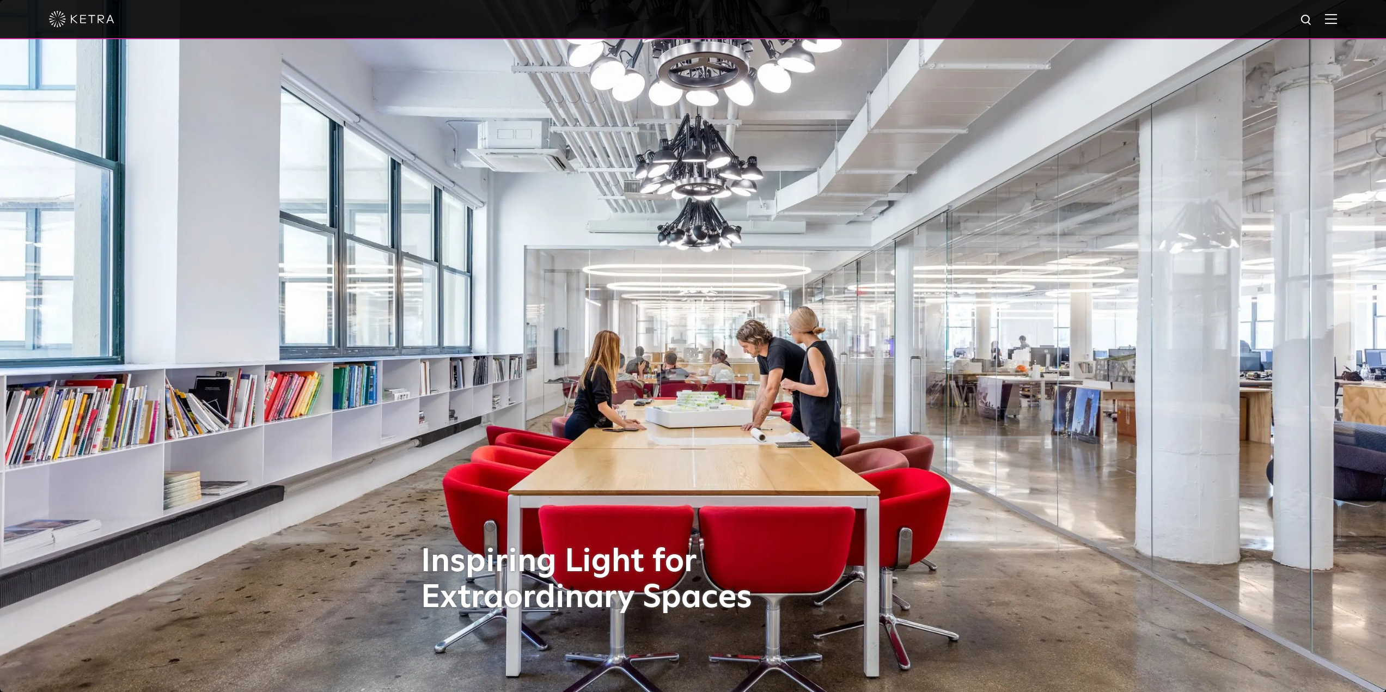
click at [87, 21] on img at bounding box center [81, 19] width 65 height 16
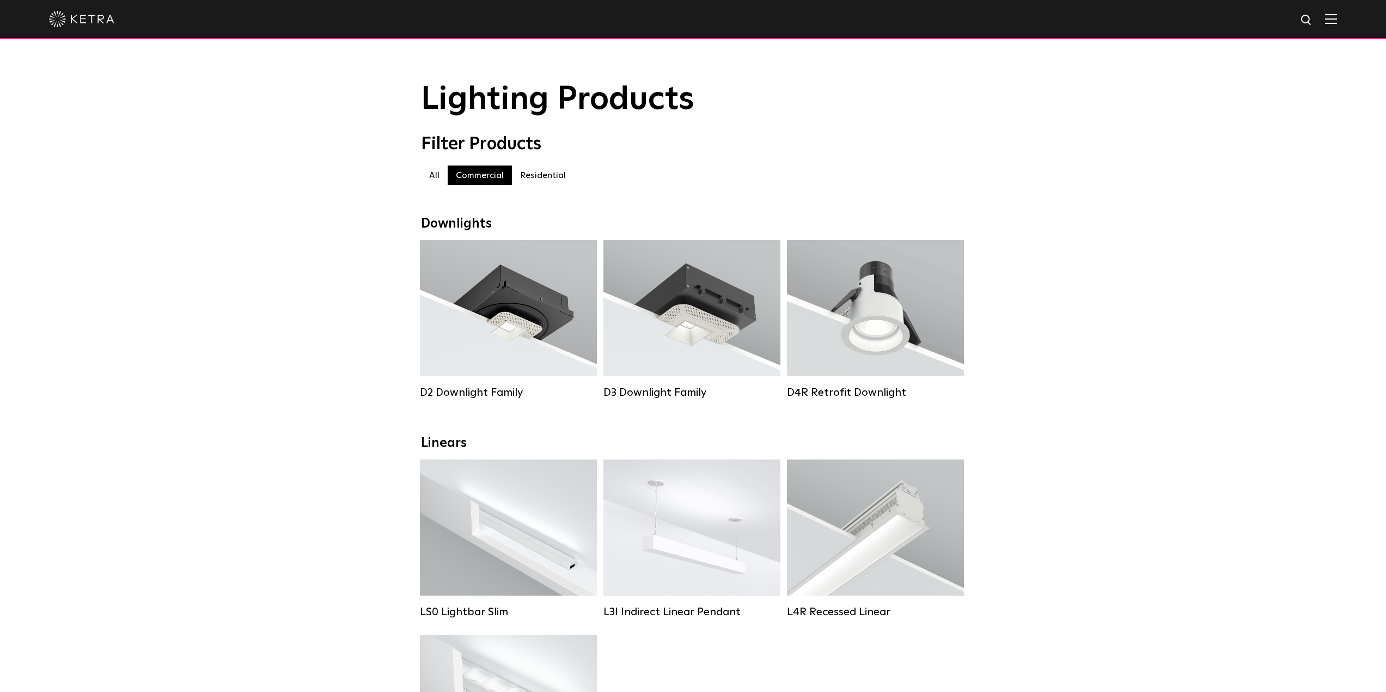
click at [436, 179] on label "All" at bounding box center [434, 176] width 27 height 20
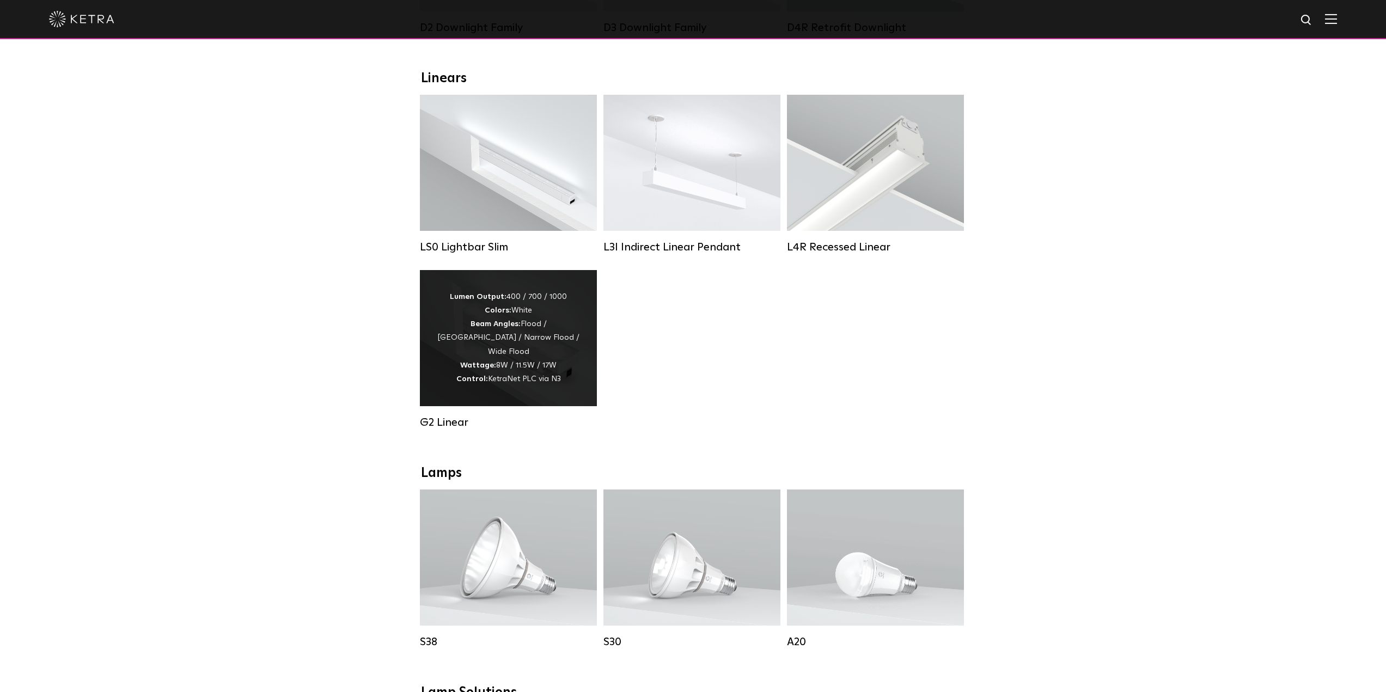
scroll to position [327, 0]
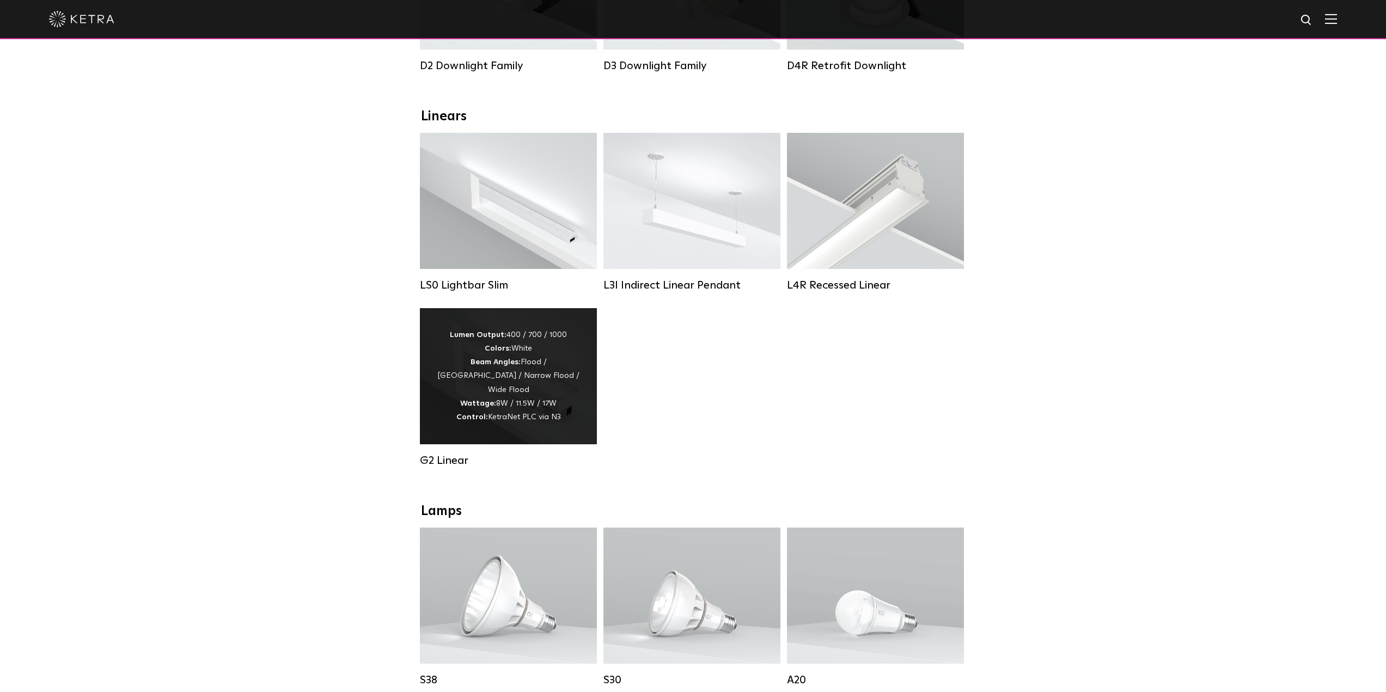
click at [485, 366] on strong "Beam Angles:" at bounding box center [495, 362] width 50 height 8
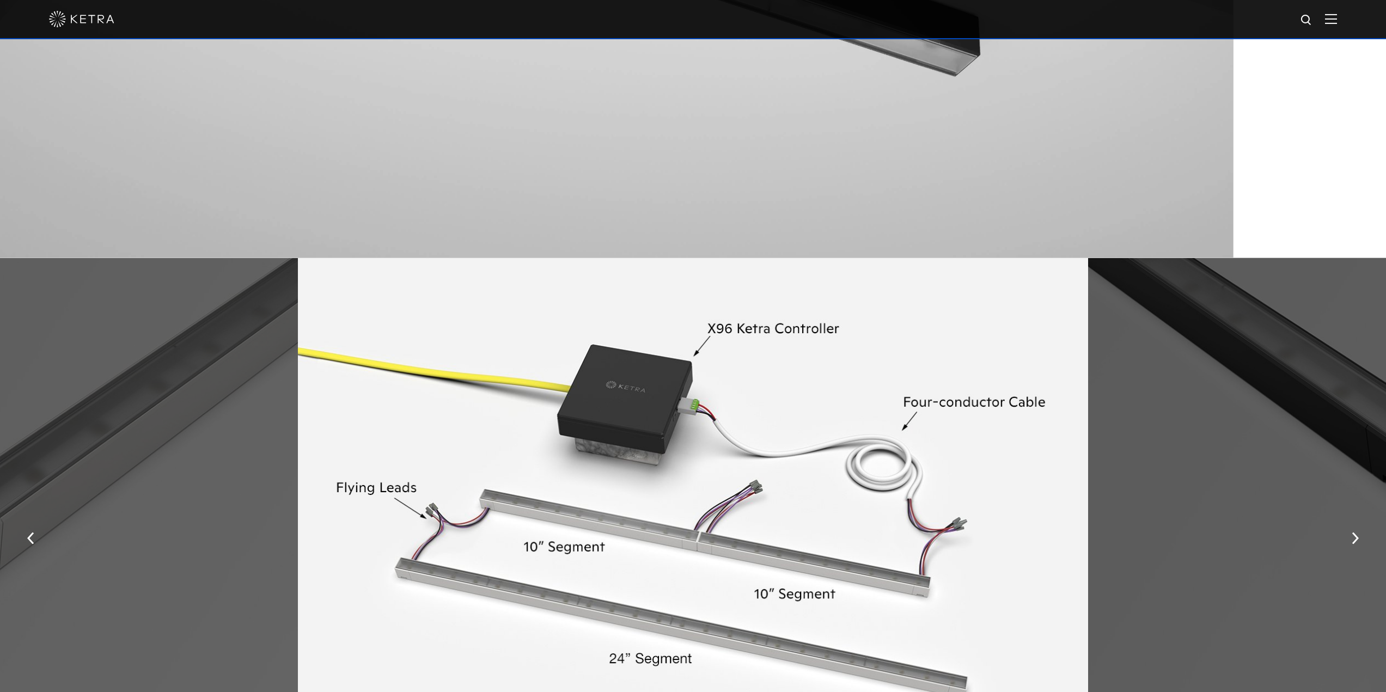
scroll to position [1797, 0]
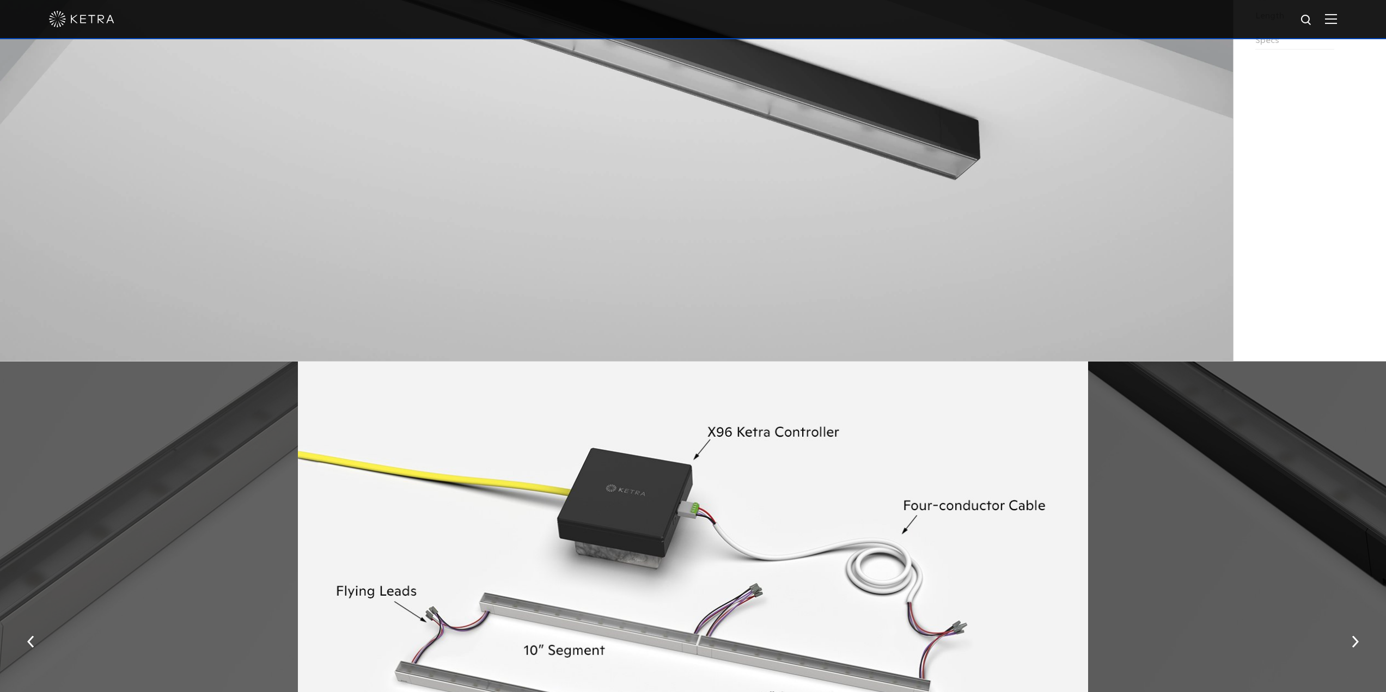
click at [494, 164] on img at bounding box center [616, 14] width 1233 height 694
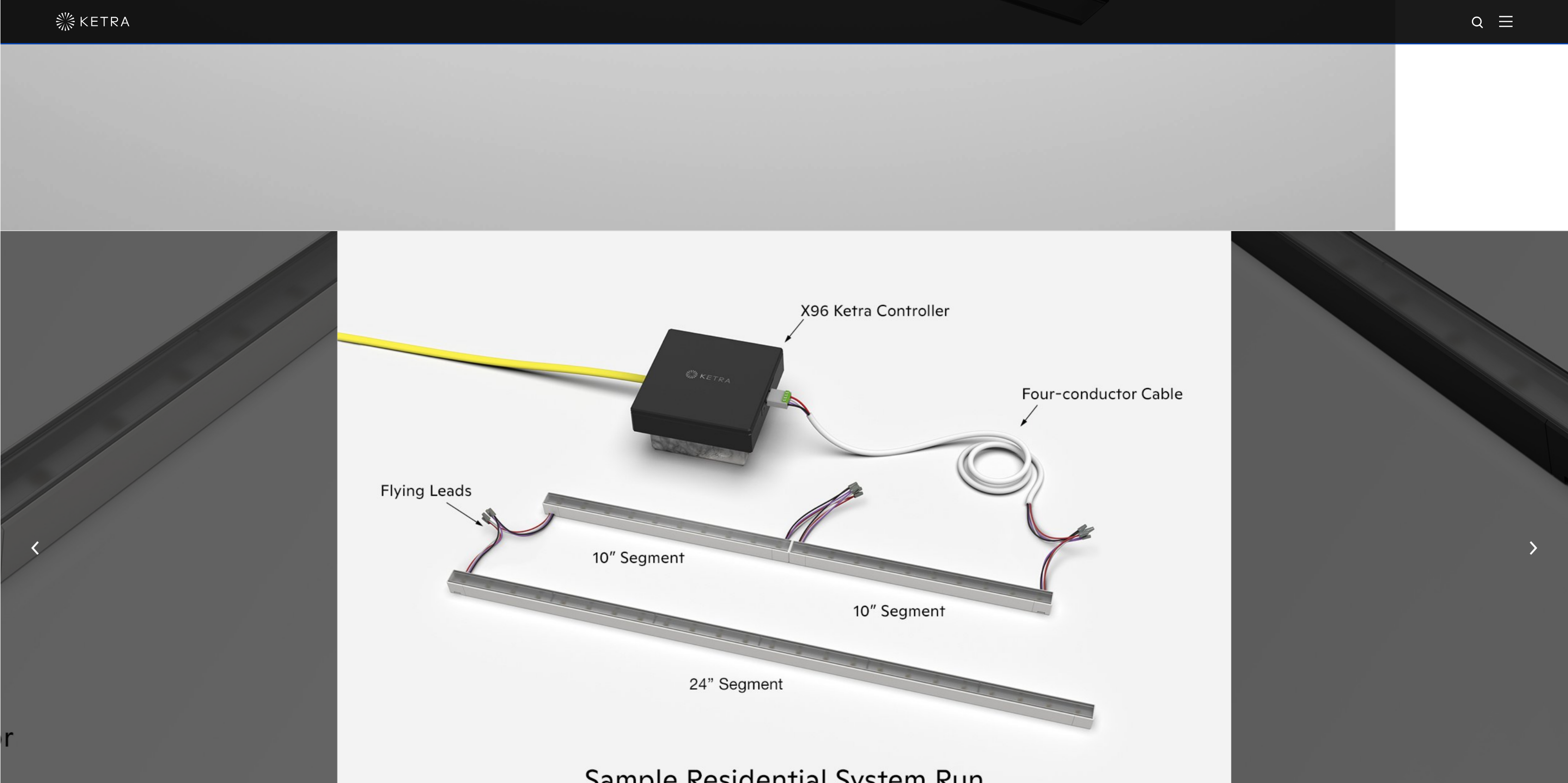
scroll to position [1434, 0]
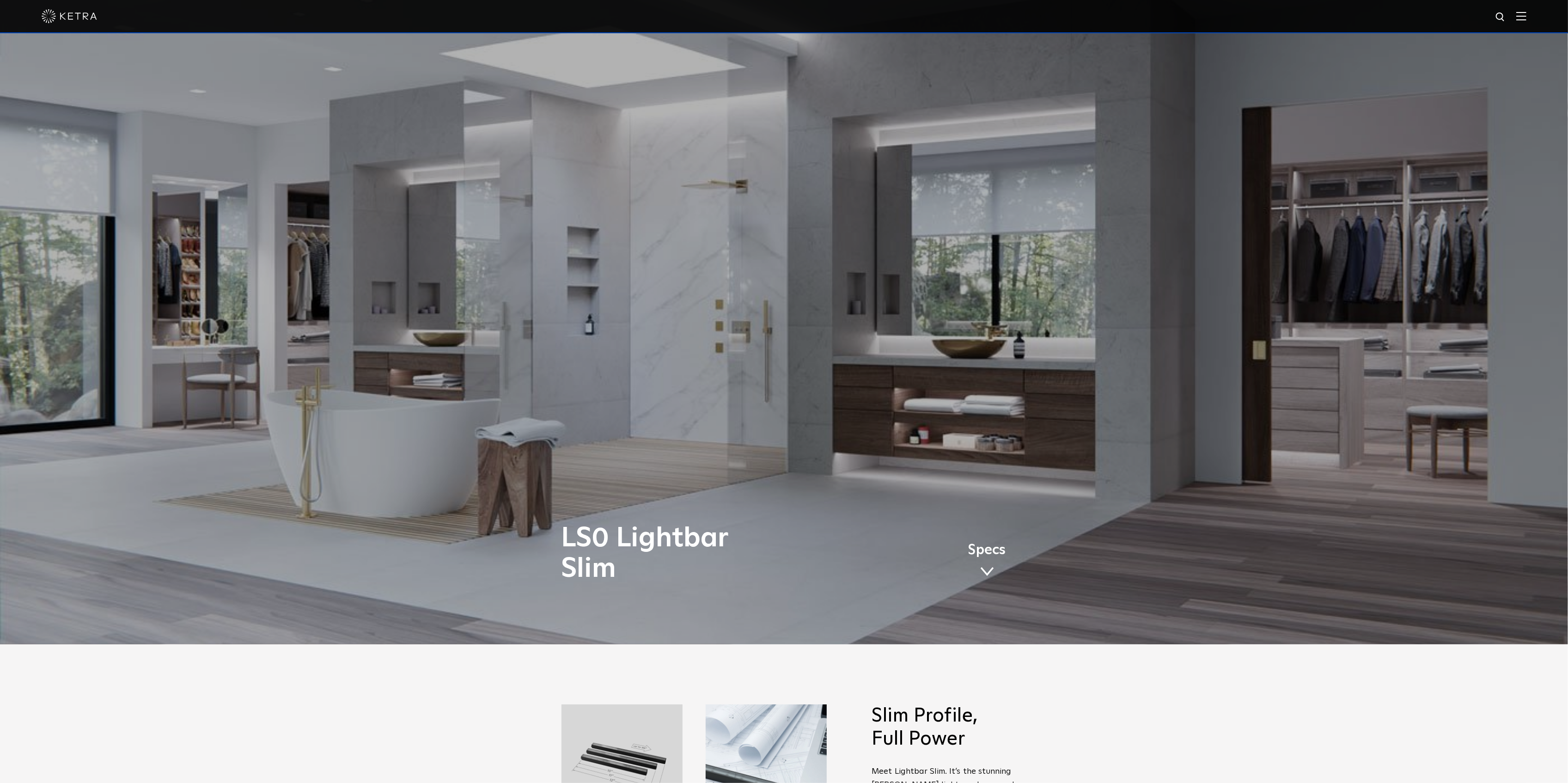
scroll to position [0, 0]
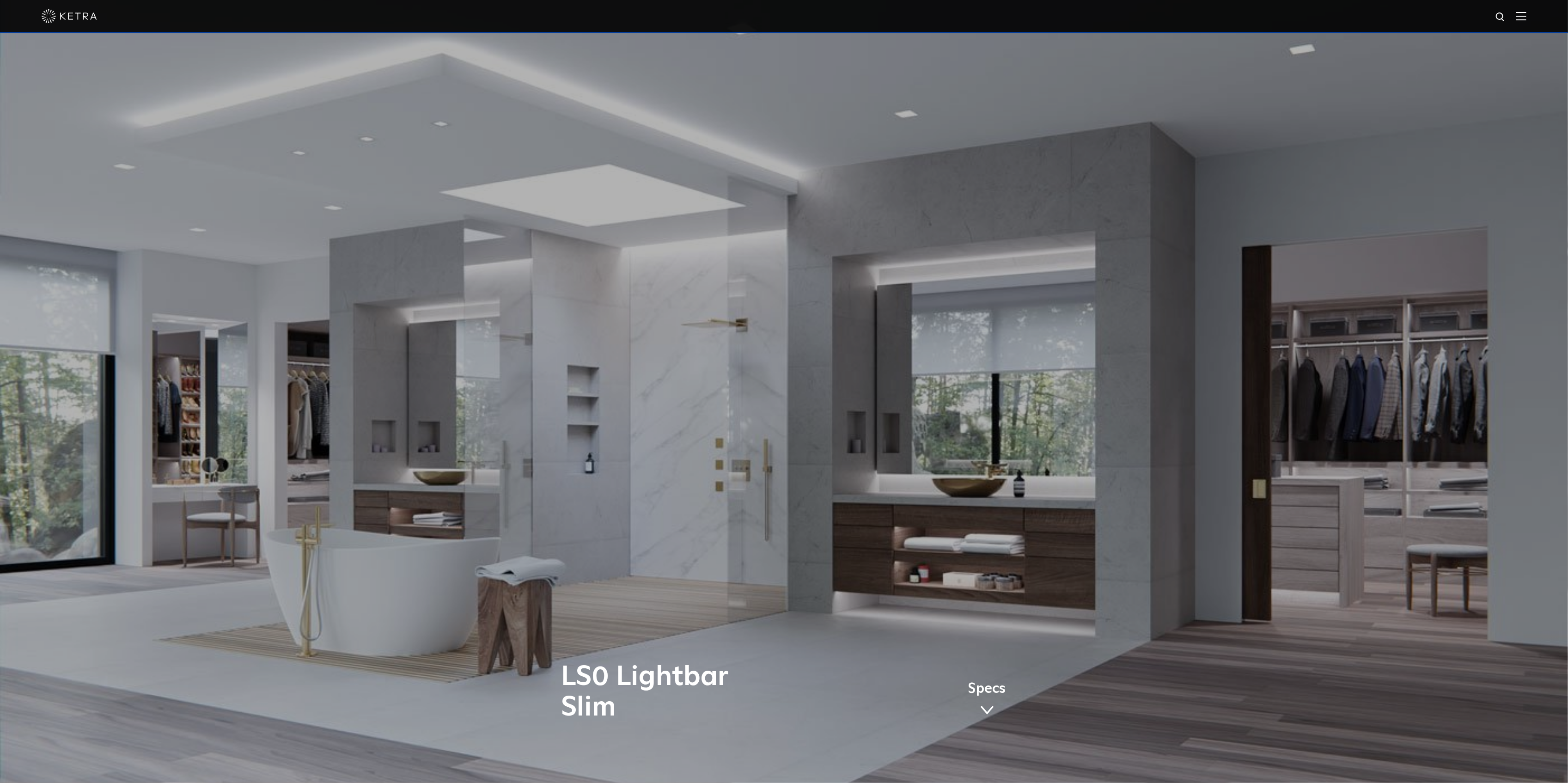
click at [65, 17] on img at bounding box center [69, 16] width 55 height 14
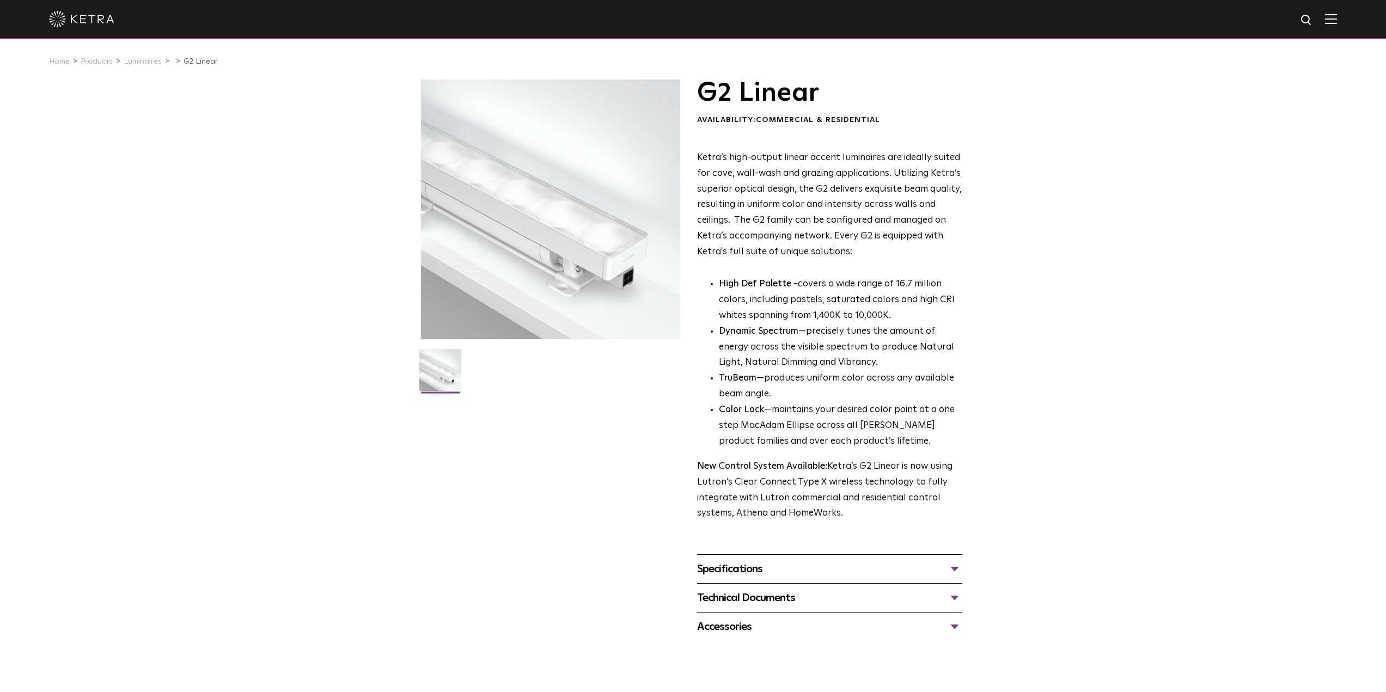
click at [953, 568] on div "Specifications" at bounding box center [829, 568] width 265 height 17
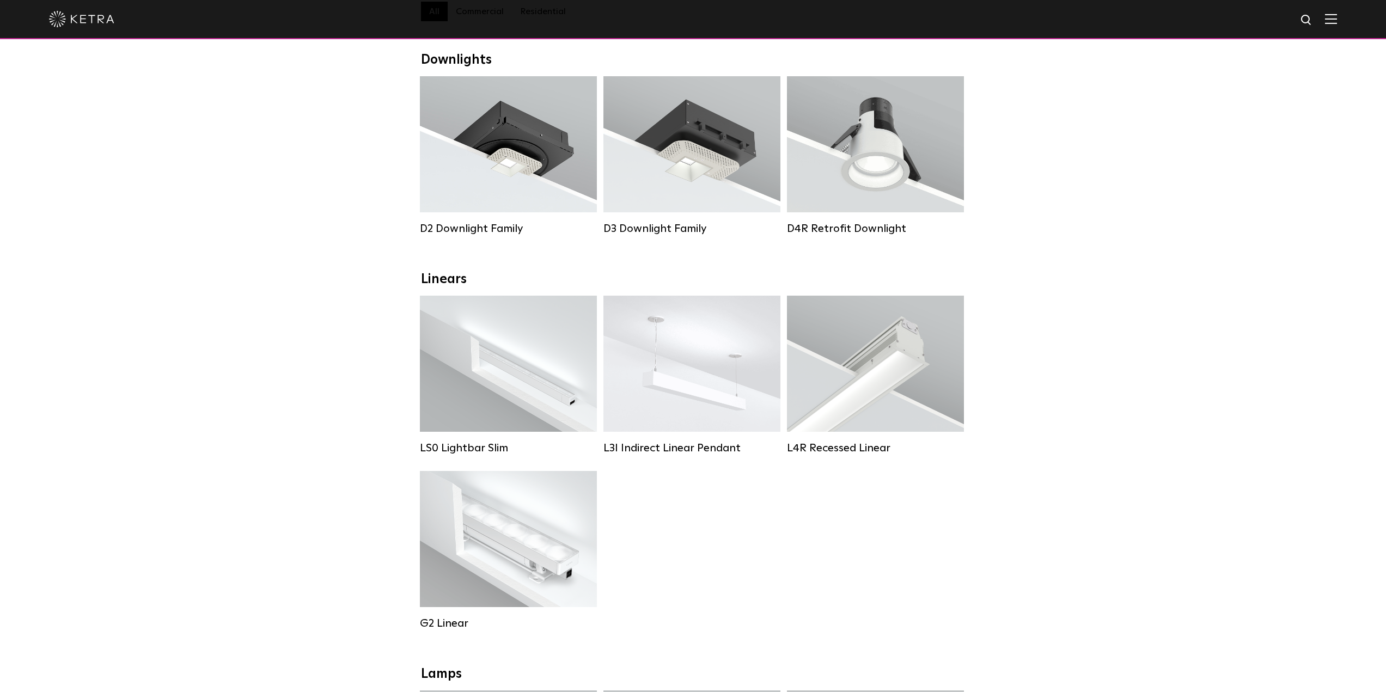
scroll to position [163, 0]
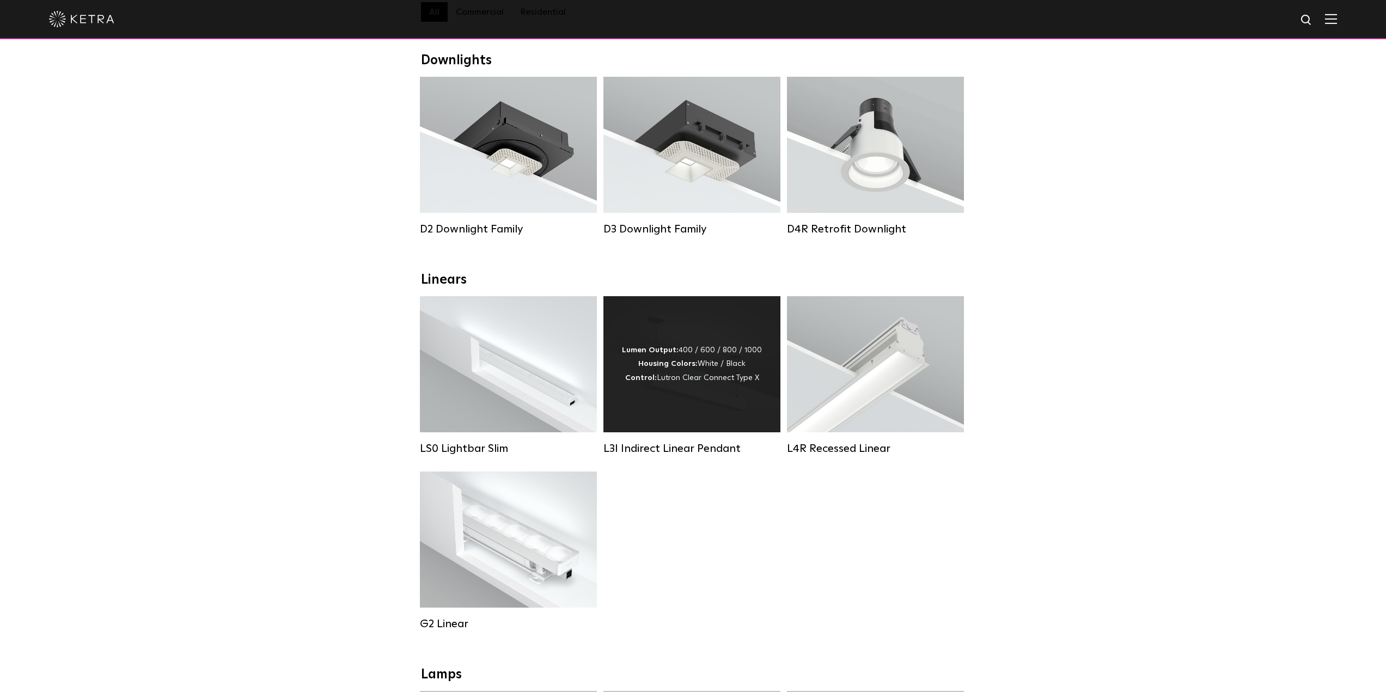
click at [664, 379] on div "Lumen Output: 400 / 600 / 800 / 1000 Housing Colors: White / Black Control: Lut…" at bounding box center [692, 364] width 140 height 41
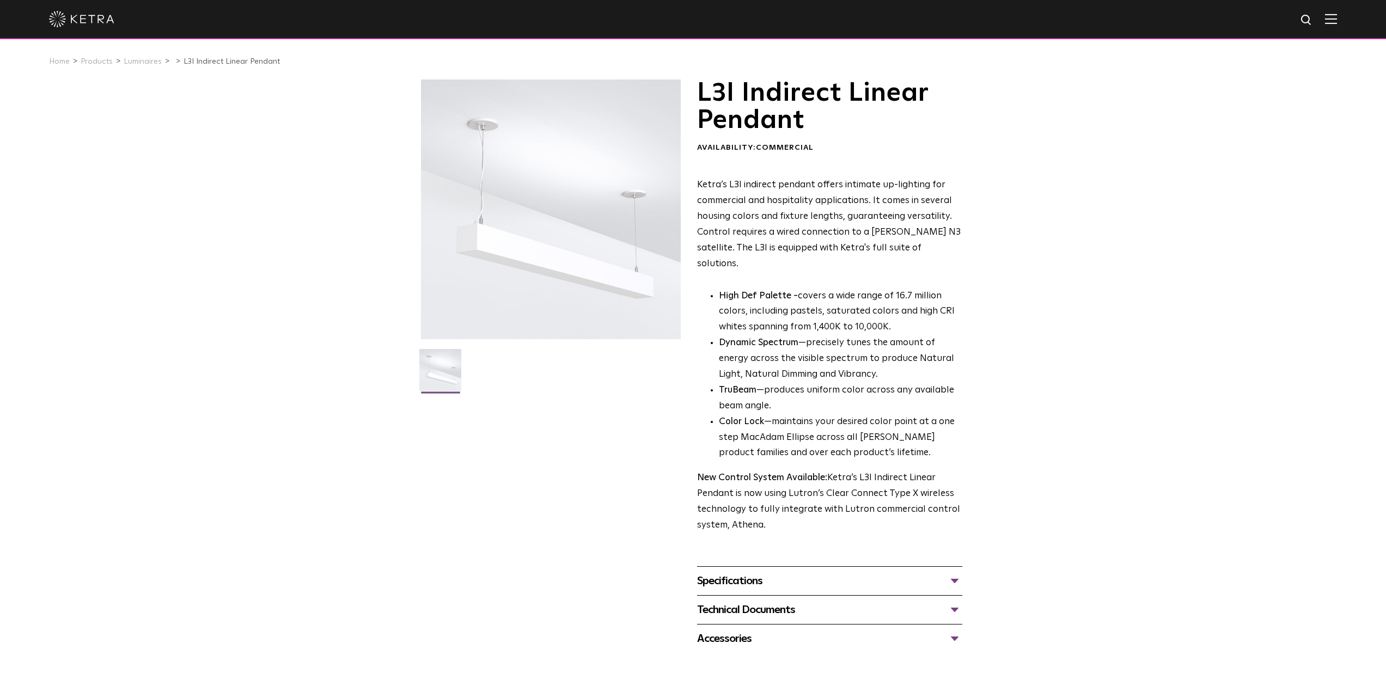
click at [437, 372] on img at bounding box center [440, 374] width 42 height 50
click at [746, 572] on div "Specifications" at bounding box center [829, 580] width 265 height 17
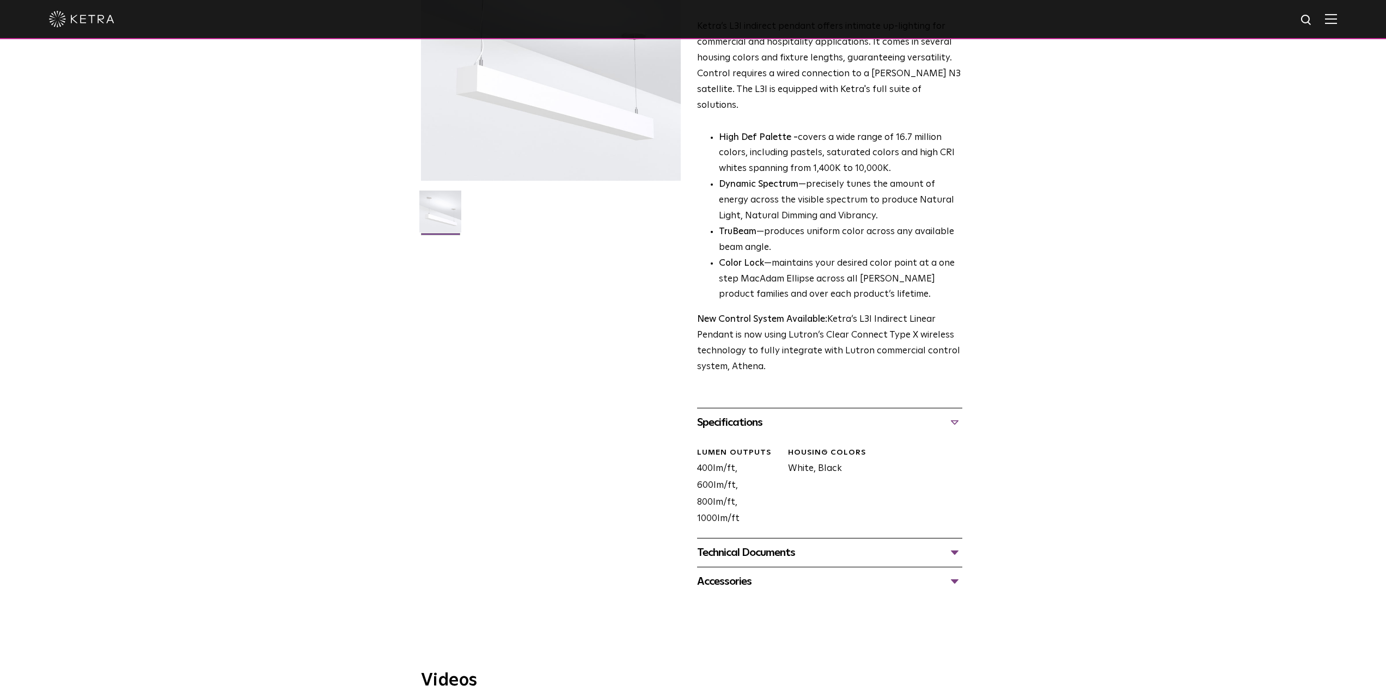
scroll to position [272, 0]
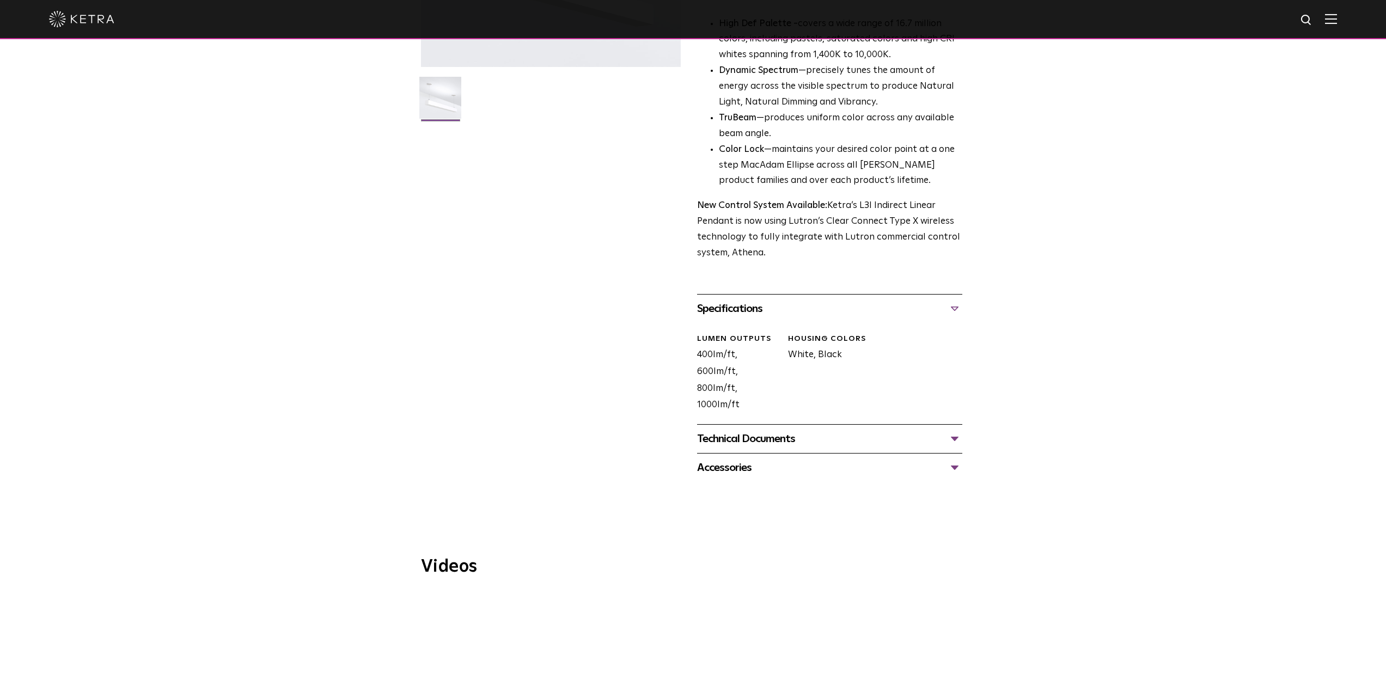
click at [762, 430] on div "Technical Documents" at bounding box center [829, 438] width 265 height 17
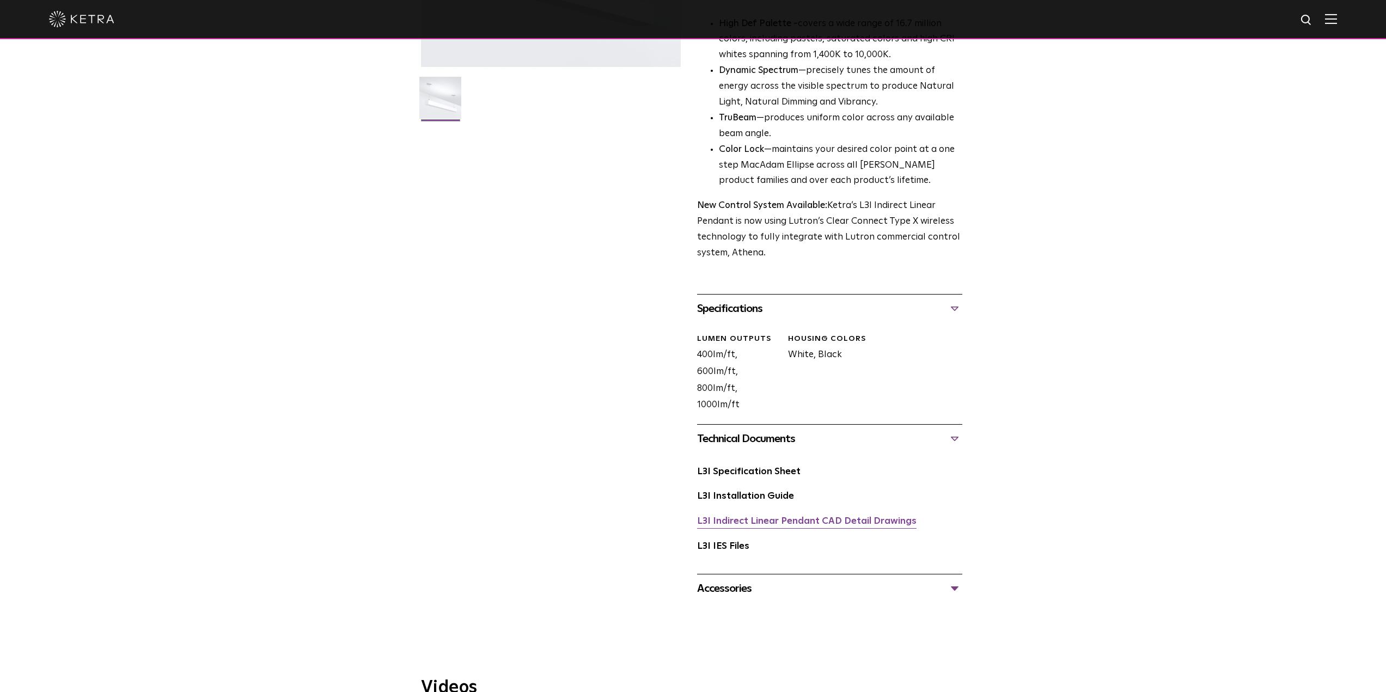
click at [735, 517] on link "L3I Indirect Linear Pendant CAD Detail Drawings" at bounding box center [806, 521] width 219 height 9
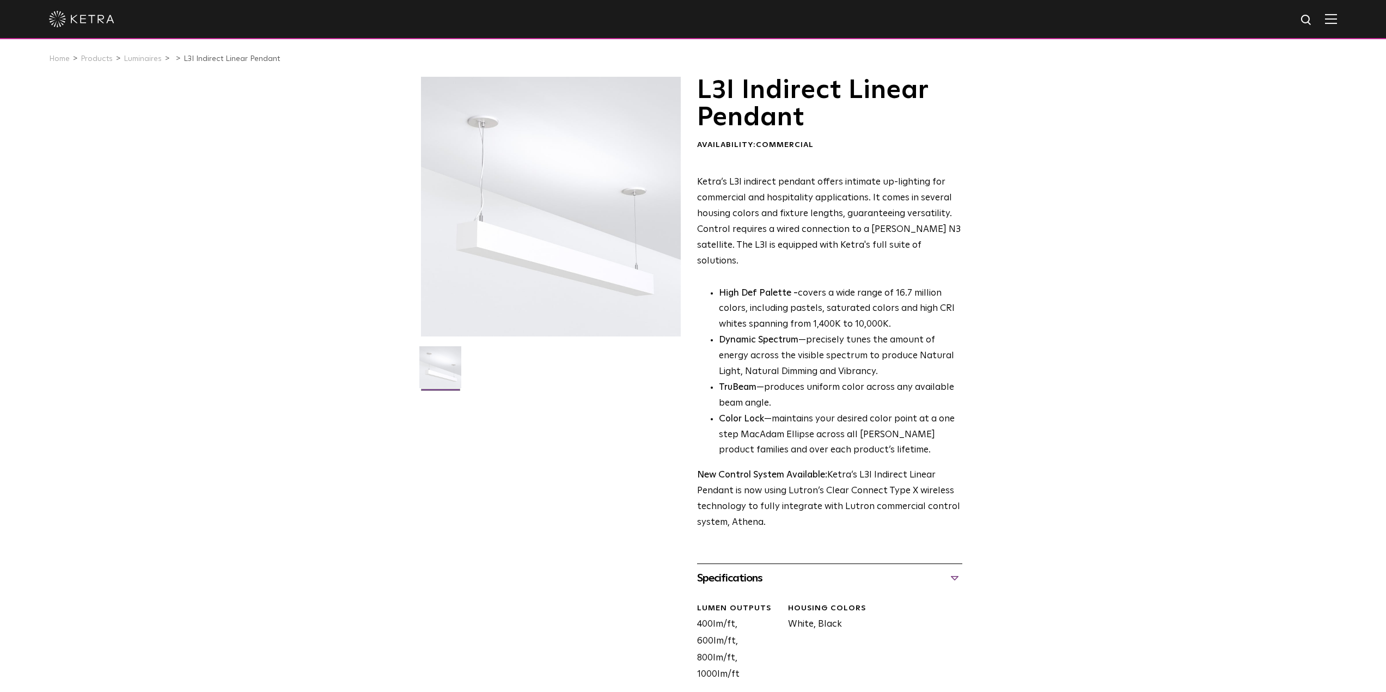
scroll to position [0, 0]
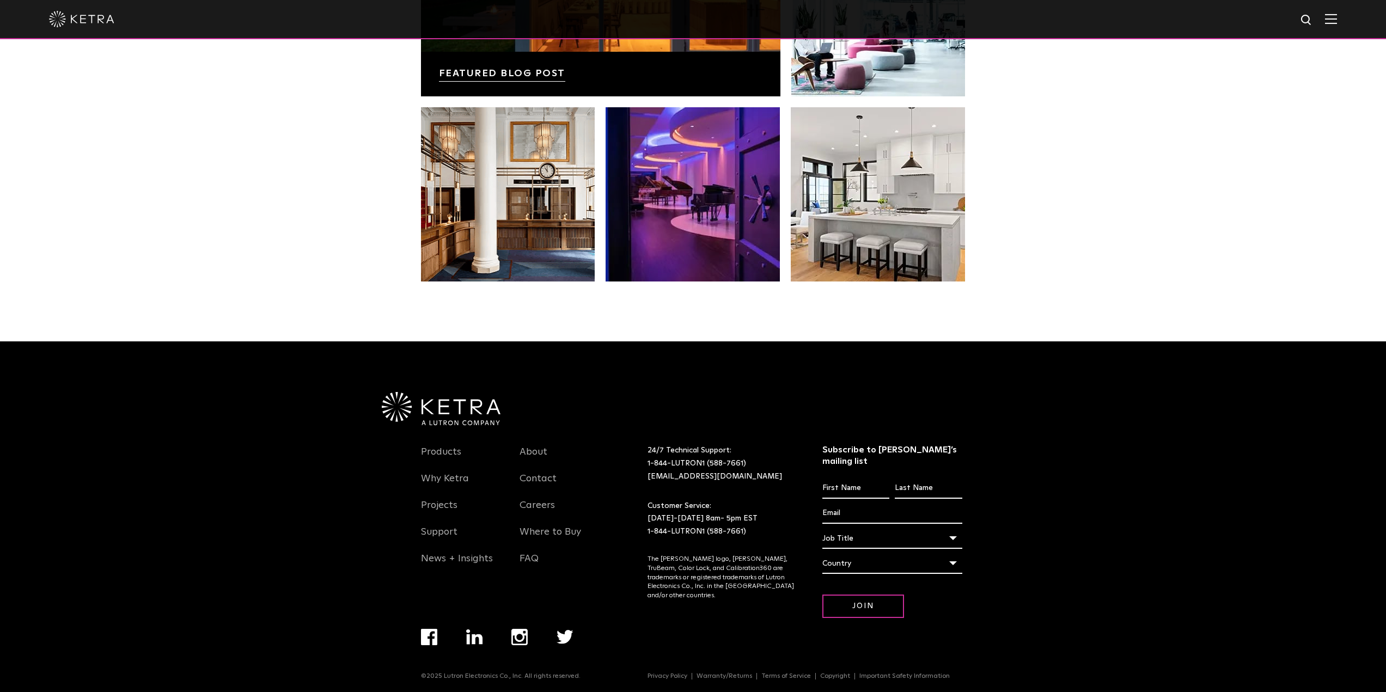
scroll to position [2290, 0]
click at [442, 453] on link "Products" at bounding box center [441, 457] width 40 height 25
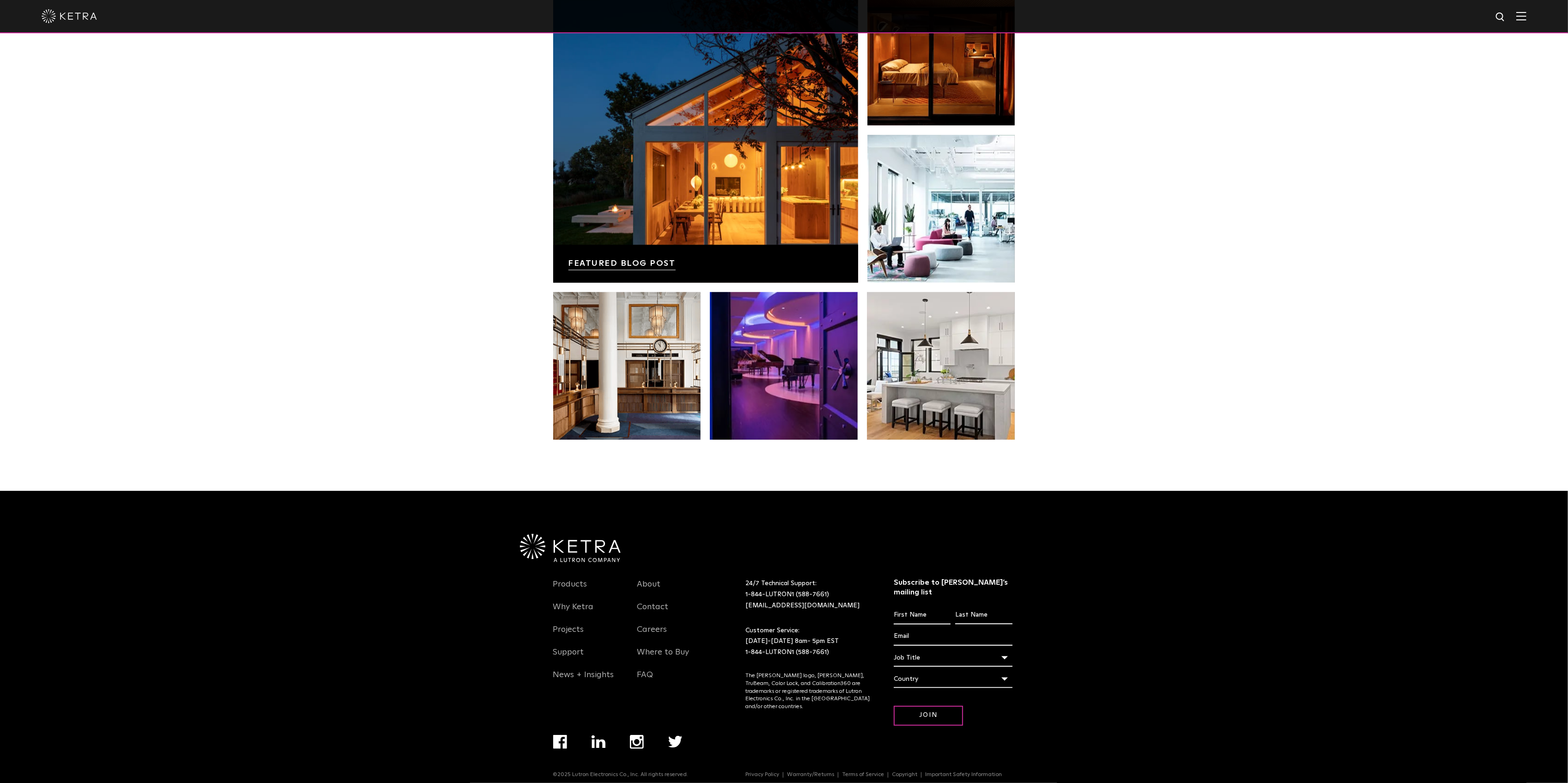
scroll to position [1942, 0]
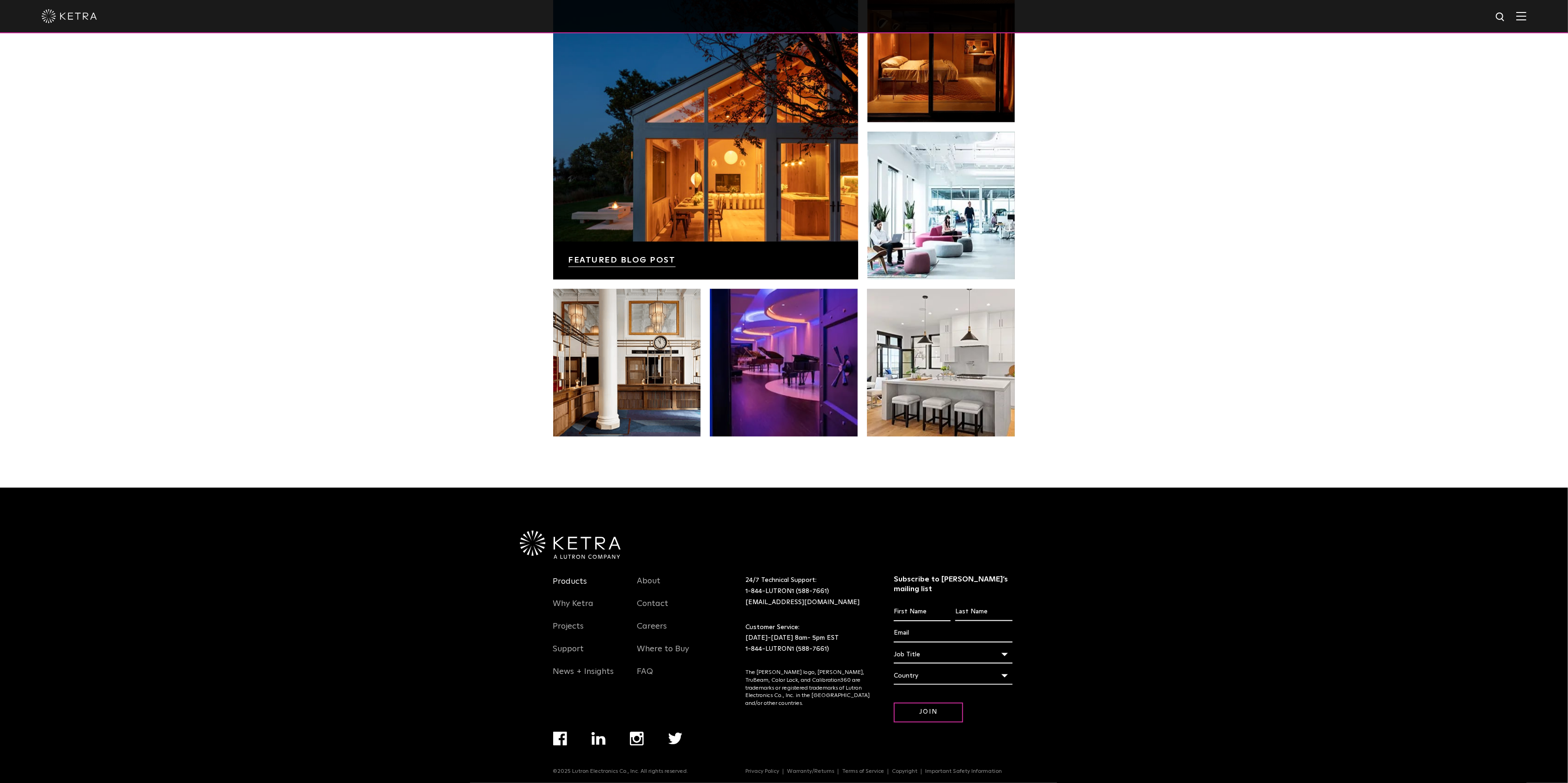
click at [572, 584] on link "Products" at bounding box center [570, 587] width 34 height 21
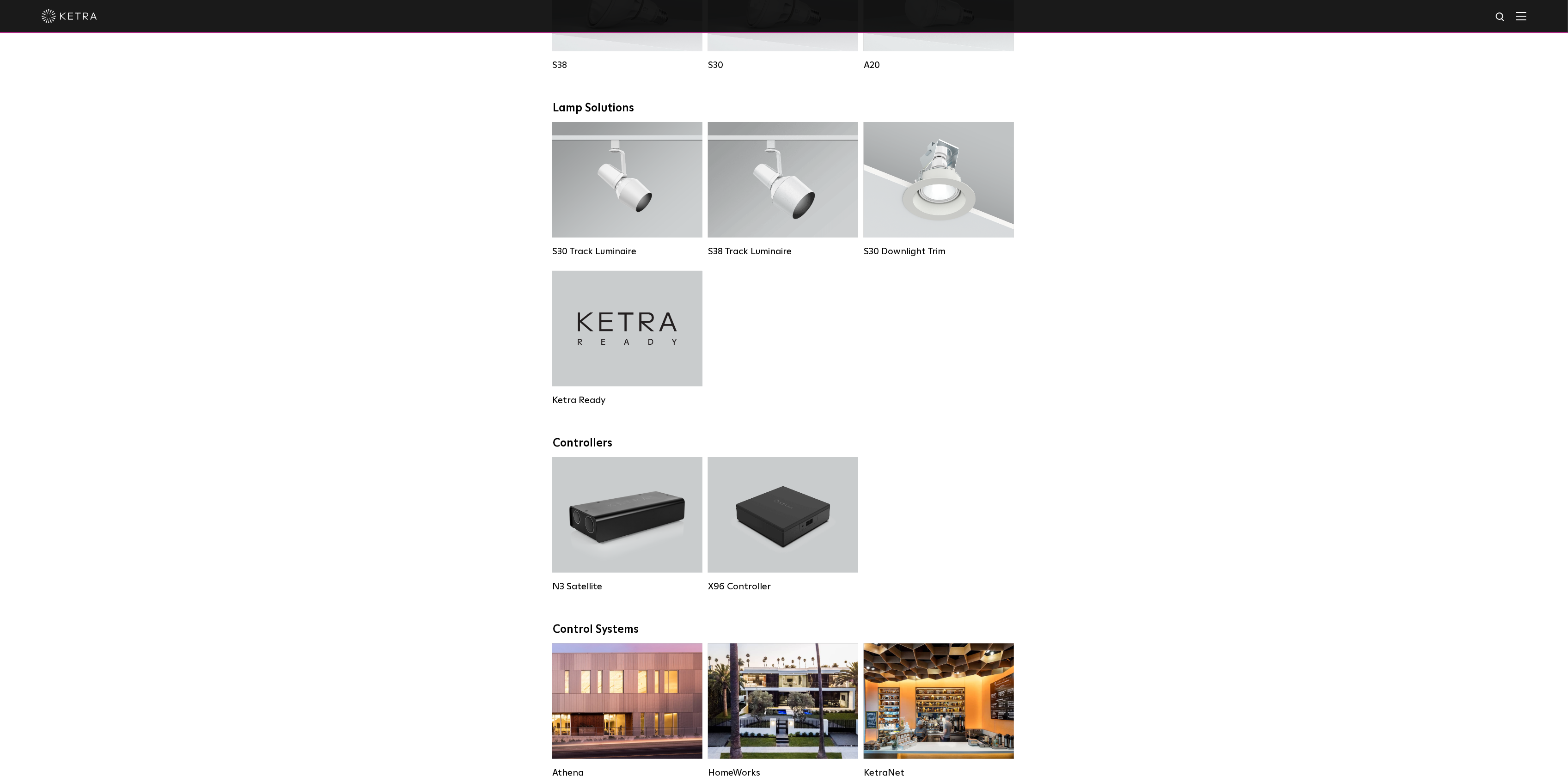
scroll to position [802, 0]
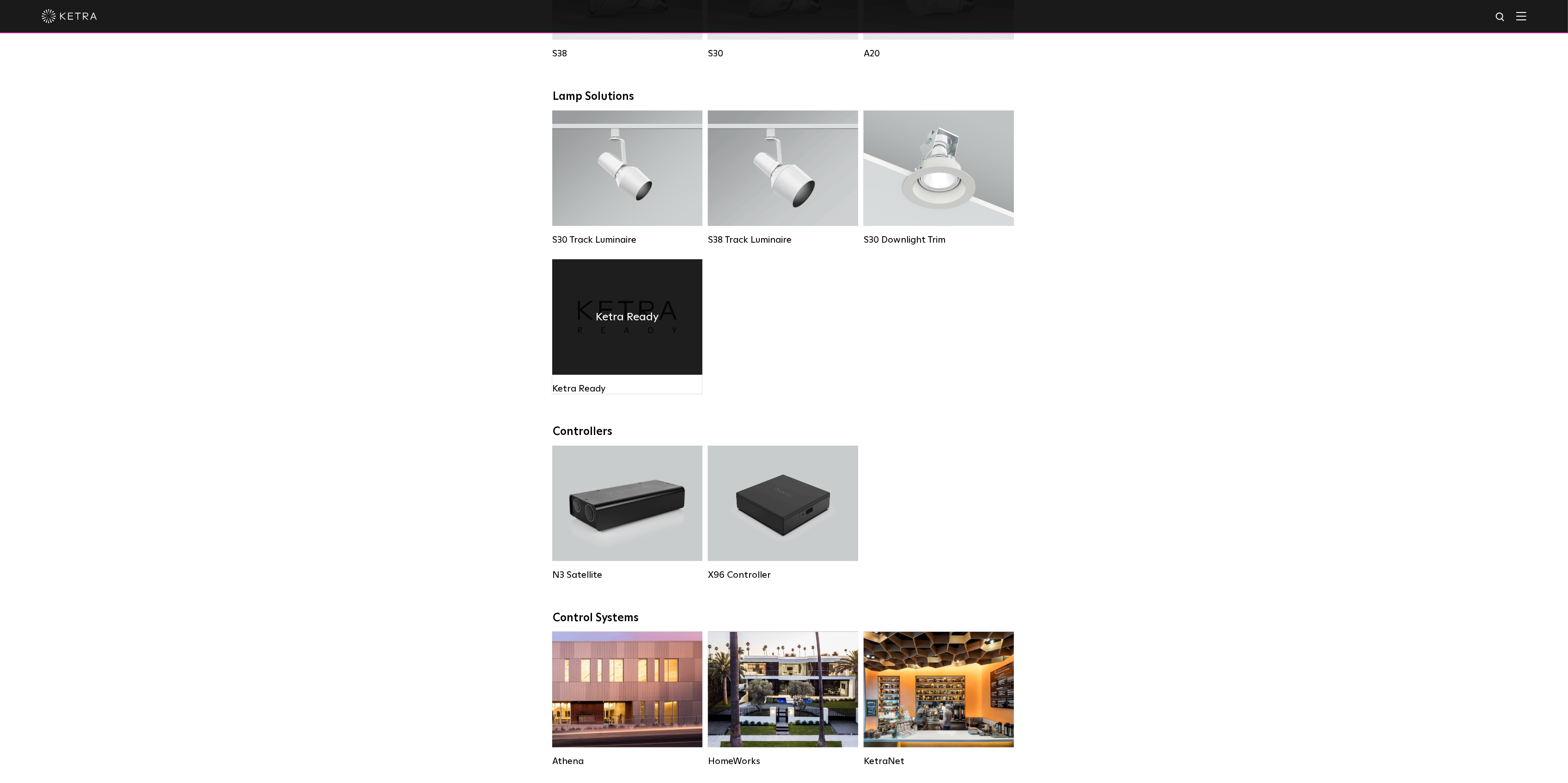
click at [631, 350] on div "Ketra Ready" at bounding box center [627, 317] width 150 height 115
